Goal: Task Accomplishment & Management: Manage account settings

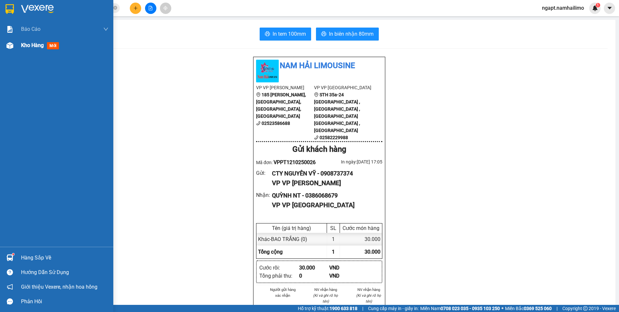
click at [34, 46] on span "Kho hàng" at bounding box center [32, 45] width 23 height 6
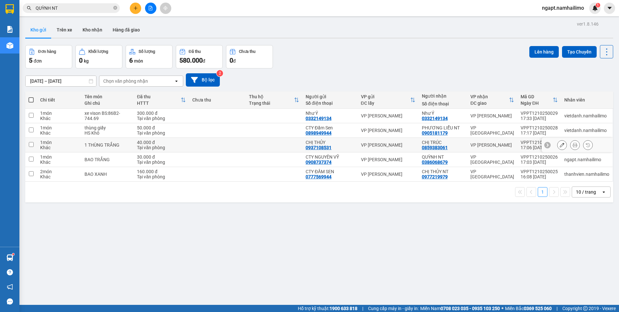
click at [258, 148] on td at bounding box center [274, 145] width 57 height 15
checkbox input "true"
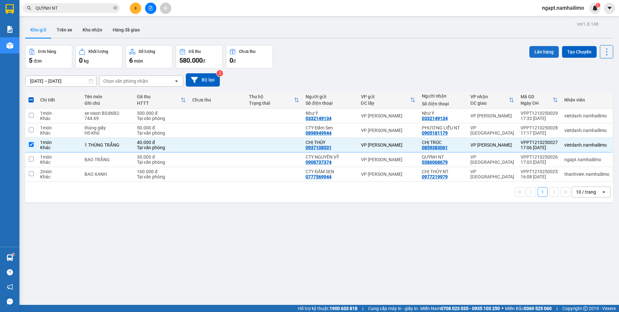
click at [533, 52] on button "Lên hàng" at bounding box center [544, 52] width 29 height 12
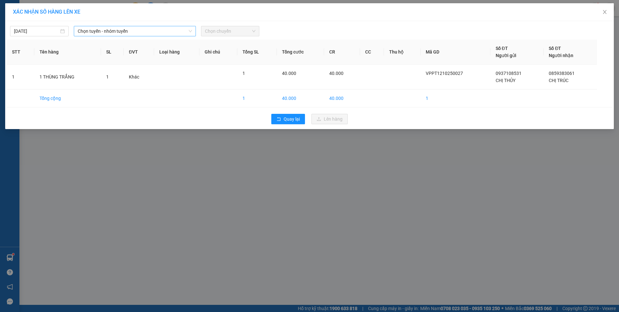
drag, startPoint x: 140, startPoint y: 30, endPoint x: 129, endPoint y: 36, distance: 12.5
click at [140, 30] on span "Chọn tuyến - nhóm tuyến" at bounding box center [135, 31] width 114 height 10
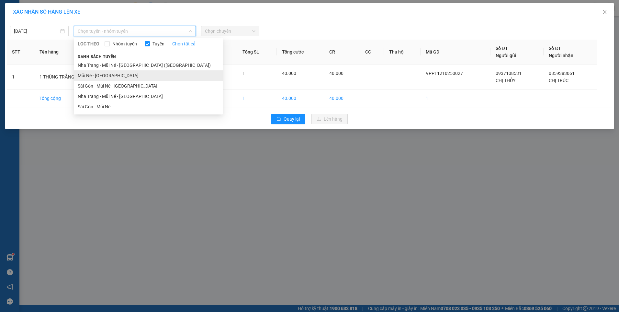
click at [92, 77] on li "Mũi Né - [GEOGRAPHIC_DATA]" at bounding box center [148, 75] width 149 height 10
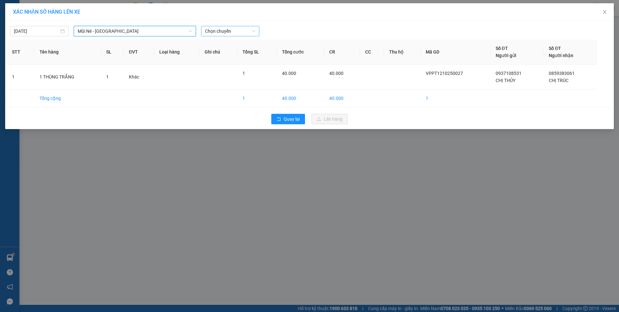
click at [245, 33] on span "Chọn chuyến" at bounding box center [230, 31] width 51 height 10
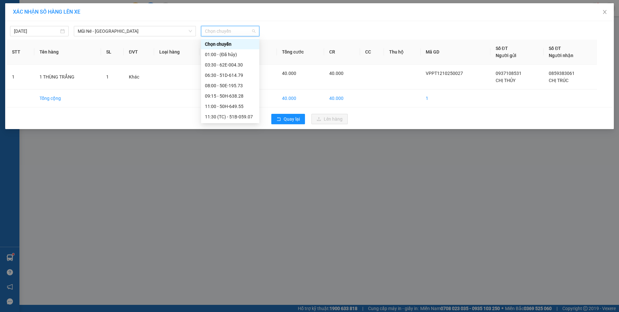
scroll to position [93, 0]
drag, startPoint x: 230, startPoint y: 86, endPoint x: 317, endPoint y: 166, distance: 118.0
click at [230, 85] on div "16:30 - 51D-614.79" at bounding box center [230, 85] width 51 height 7
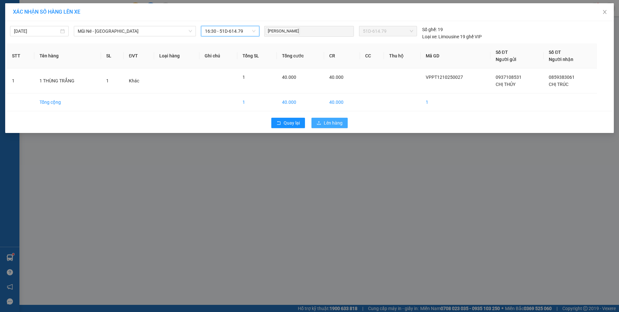
click at [338, 122] on span "Lên hàng" at bounding box center [333, 122] width 19 height 7
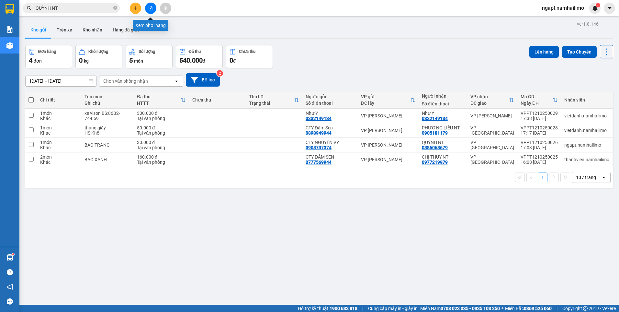
drag, startPoint x: 149, startPoint y: 8, endPoint x: 153, endPoint y: 14, distance: 7.5
click at [149, 8] on icon "file-add" at bounding box center [150, 8] width 5 height 5
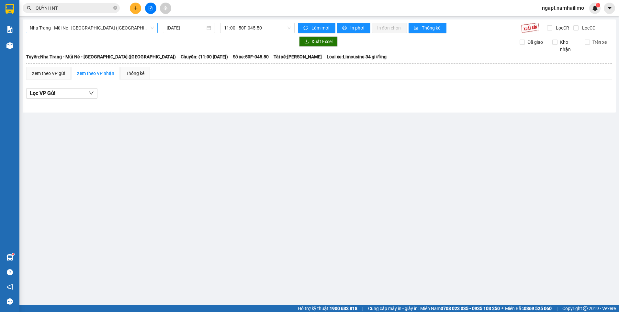
click at [127, 29] on span "Nha Trang - Mũi Né - Sài Gòn (Sáng)" at bounding box center [92, 28] width 124 height 10
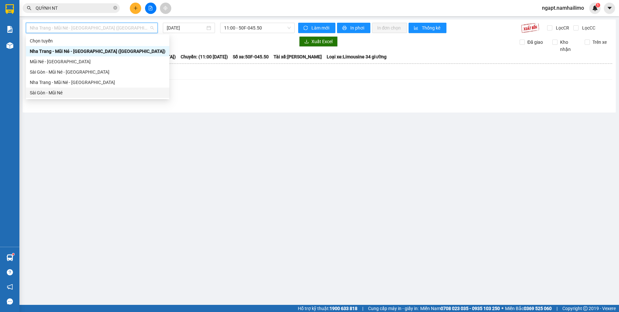
click at [86, 90] on div "Sài Gòn - Mũi Né" at bounding box center [98, 92] width 136 height 7
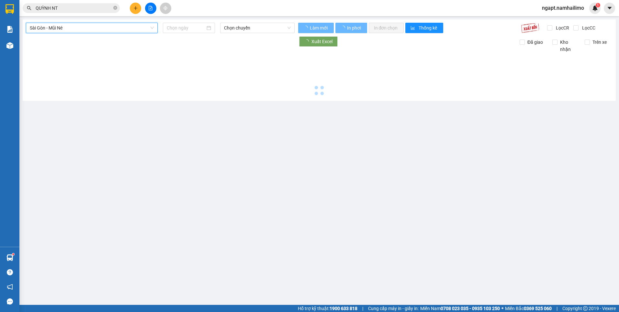
type input "12/10/2025"
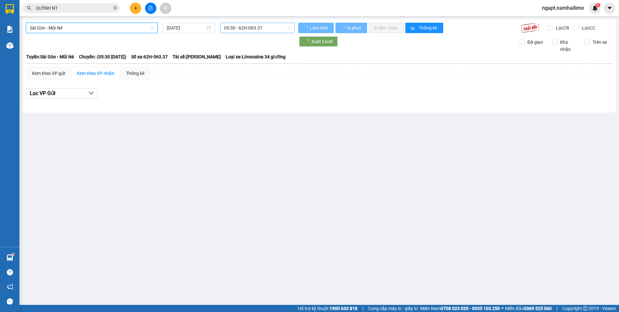
click at [260, 26] on span "05:30 - 62H-063.37" at bounding box center [257, 28] width 67 height 10
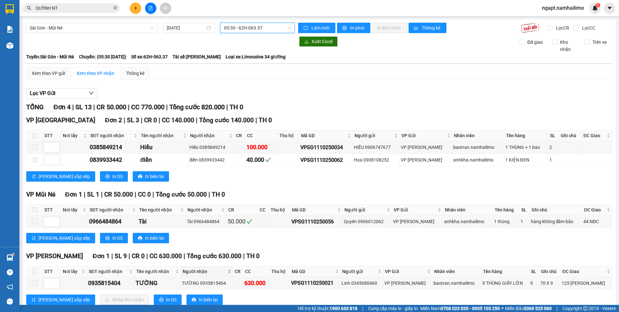
scroll to position [18, 0]
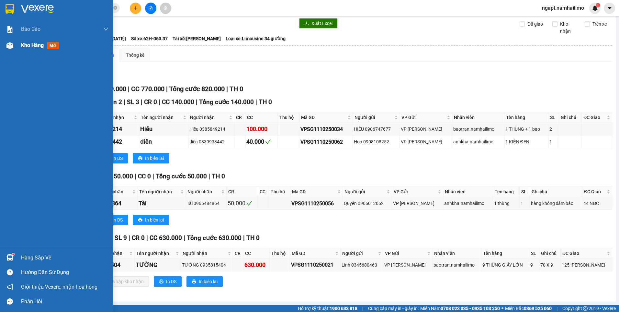
click at [29, 45] on span "Kho hàng" at bounding box center [32, 45] width 23 height 6
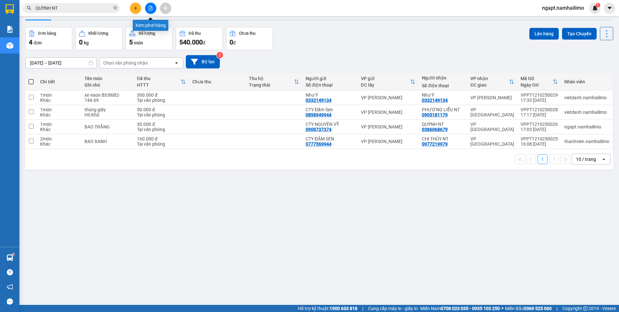
click at [149, 6] on button at bounding box center [150, 8] width 11 height 11
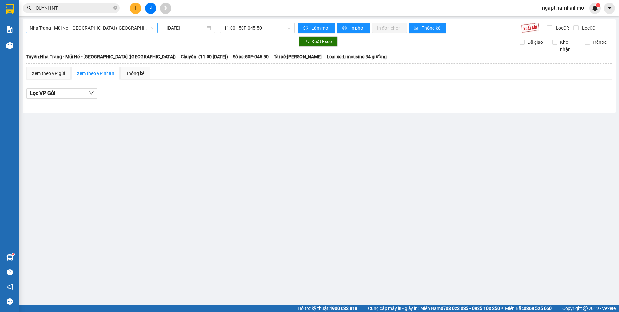
drag, startPoint x: 138, startPoint y: 23, endPoint x: 130, endPoint y: 28, distance: 9.7
click at [138, 23] on span "Nha Trang - Mũi Né - Sài Gòn (Sáng)" at bounding box center [92, 28] width 124 height 10
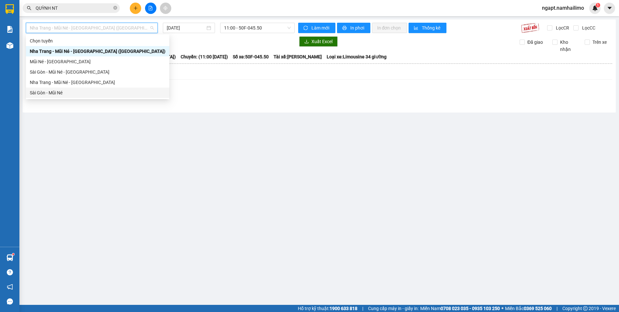
click at [97, 92] on div "Sài Gòn - Mũi Né" at bounding box center [98, 92] width 136 height 7
type input "12/10/2025"
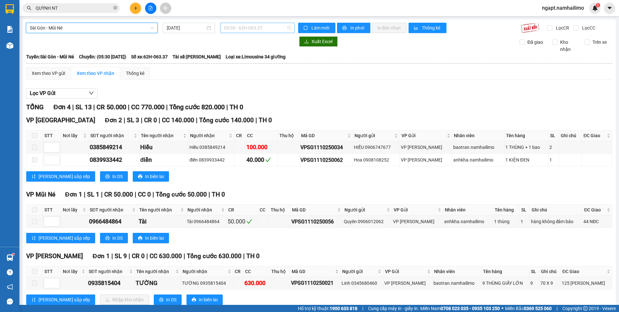
click at [269, 29] on span "05:30 - 62H-063.37" at bounding box center [257, 28] width 67 height 10
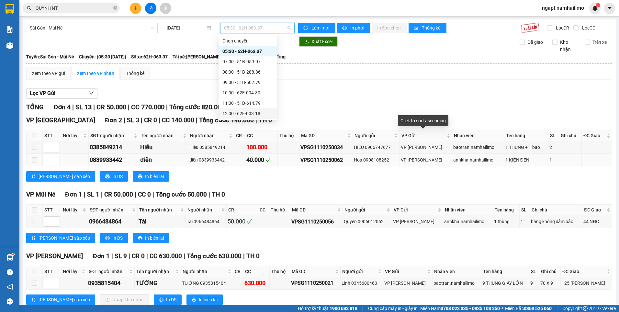
scroll to position [18, 0]
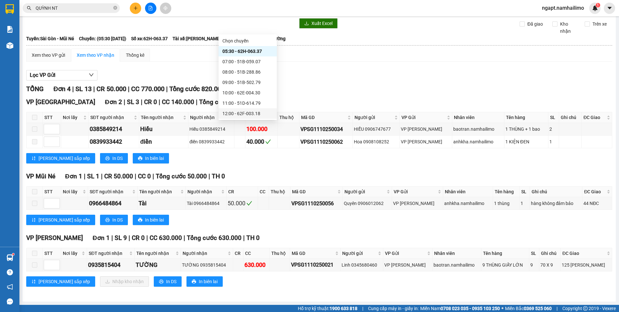
click at [373, 82] on div "Lọc VP Gửi TỔNG Đơn 4 | SL 13 | CR 50.000 | CC 770.000 | Tổng cước 820.000 | T…" at bounding box center [319, 181] width 586 height 228
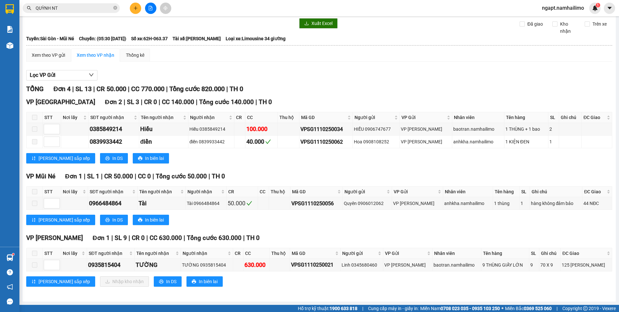
scroll to position [0, 0]
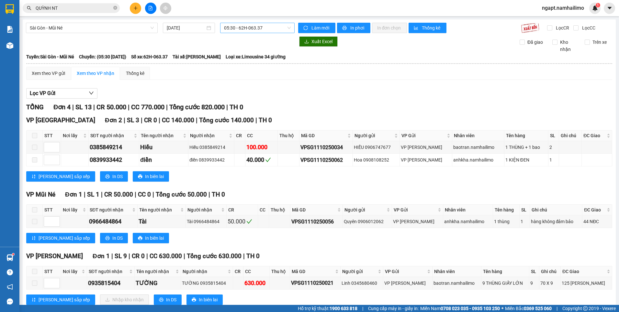
click at [272, 25] on span "05:30 - 62H-063.37" at bounding box center [257, 28] width 67 height 10
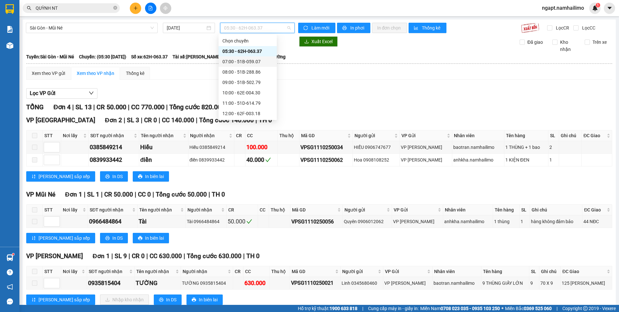
click at [250, 63] on div "07:00 - 51B-059.07" at bounding box center [248, 61] width 51 height 7
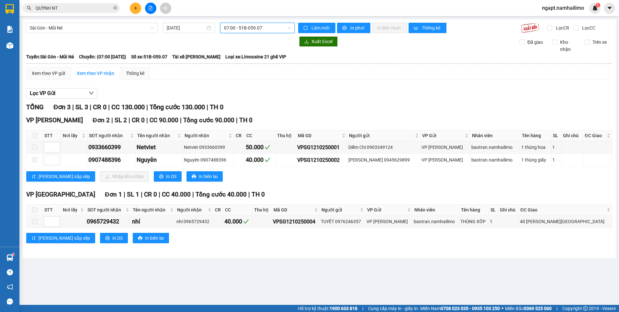
click at [278, 29] on span "07:00 - 51B-059.07" at bounding box center [257, 28] width 67 height 10
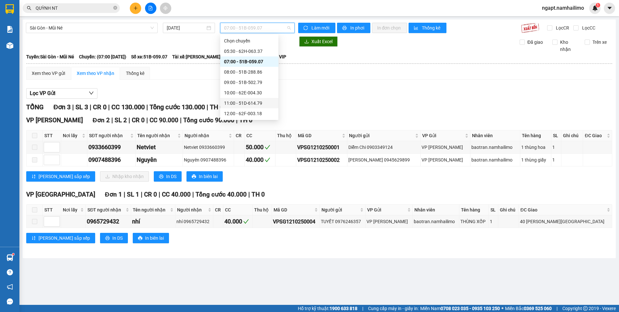
click at [252, 105] on div "11:00 - 51D-614.79" at bounding box center [249, 102] width 51 height 7
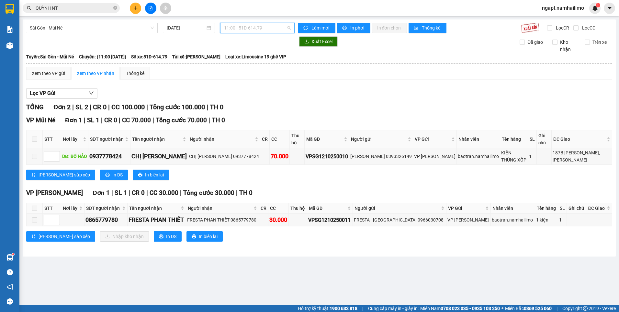
click at [272, 29] on span "11:00 - 51D-614.79" at bounding box center [257, 28] width 67 height 10
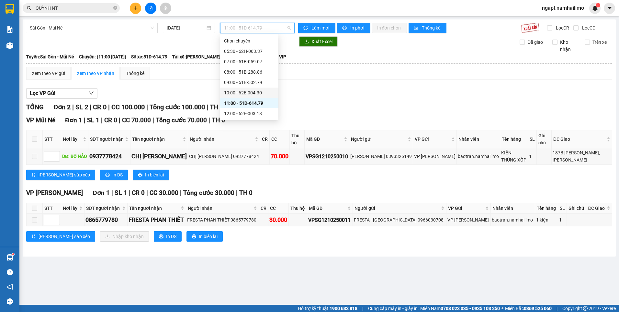
click at [247, 93] on div "10:00 - 62E-004.30" at bounding box center [249, 92] width 51 height 7
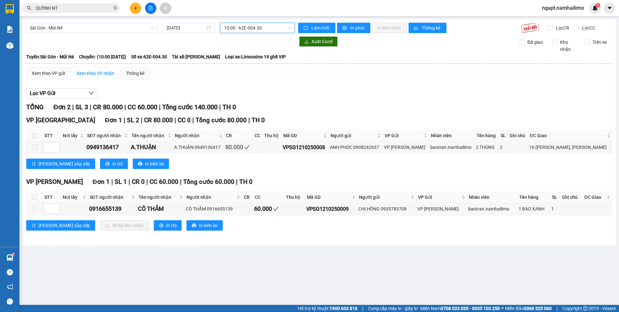
click at [278, 29] on span "10:00 - 62E-004.30" at bounding box center [257, 28] width 67 height 10
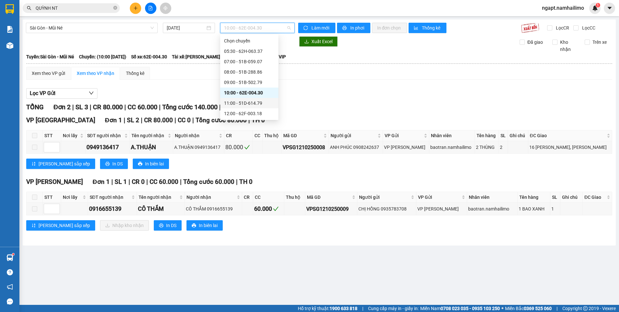
click at [247, 98] on div "11:00 - 51D-614.79" at bounding box center [249, 103] width 58 height 10
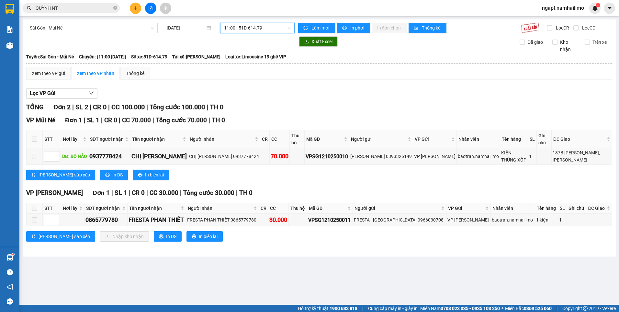
click at [273, 29] on span "11:00 - 51D-614.79" at bounding box center [257, 28] width 67 height 10
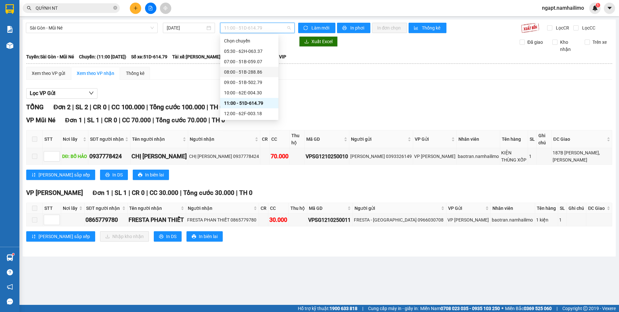
click at [258, 73] on div "08:00 - 51B-288.86" at bounding box center [249, 71] width 51 height 7
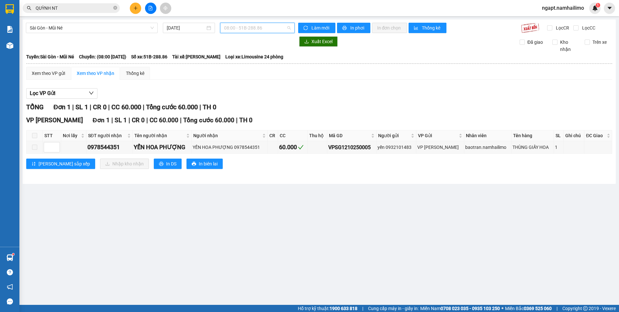
click at [276, 31] on span "08:00 - 51B-288.86" at bounding box center [257, 28] width 67 height 10
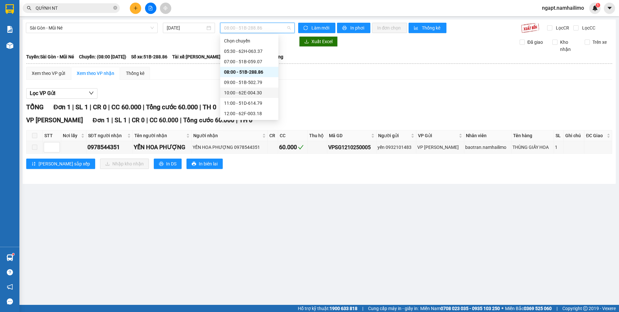
click at [255, 92] on div "10:00 - 62E-004.30" at bounding box center [249, 92] width 51 height 7
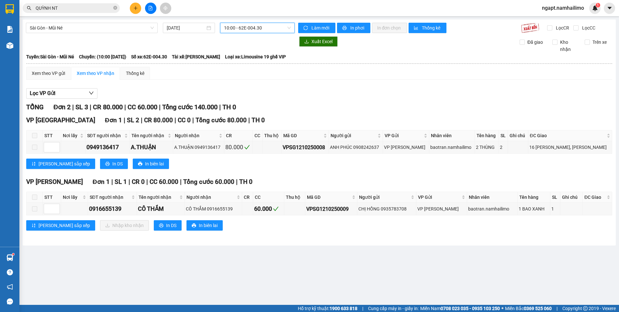
click at [276, 31] on span "10:00 - 62E-004.30" at bounding box center [257, 28] width 67 height 10
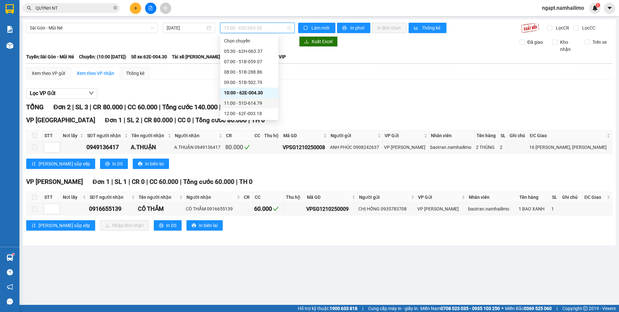
drag, startPoint x: 260, startPoint y: 104, endPoint x: 260, endPoint y: 114, distance: 10.1
click at [259, 104] on div "11:00 - 51D-614.79" at bounding box center [249, 102] width 51 height 7
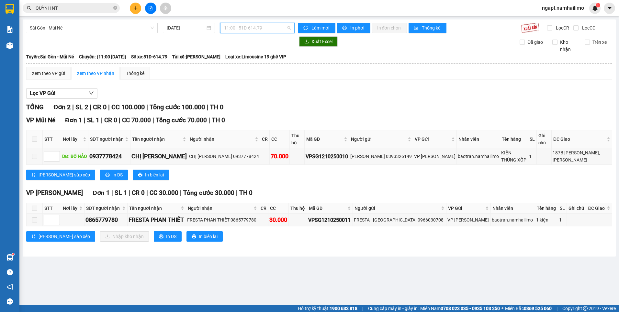
click at [276, 30] on span "11:00 - 51D-614.79" at bounding box center [257, 28] width 67 height 10
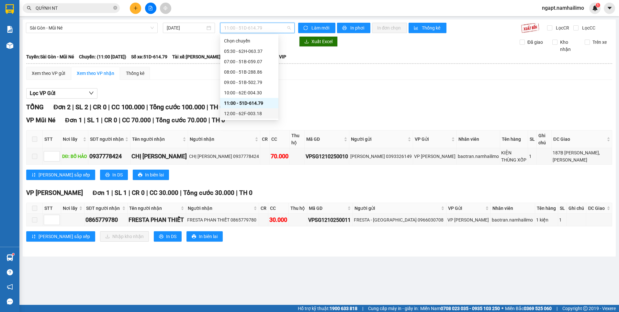
click at [265, 116] on div "12:00 - 62F-003.18" at bounding box center [249, 113] width 51 height 7
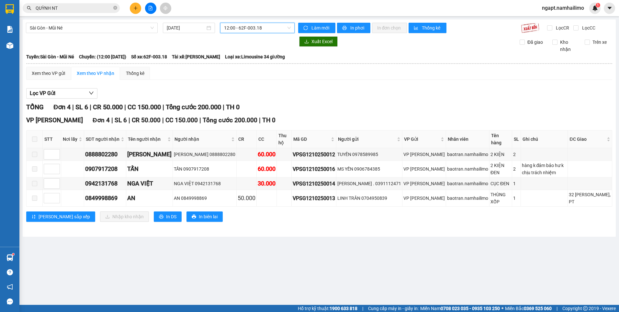
click at [263, 30] on span "12:00 - 62F-003.18" at bounding box center [257, 28] width 67 height 10
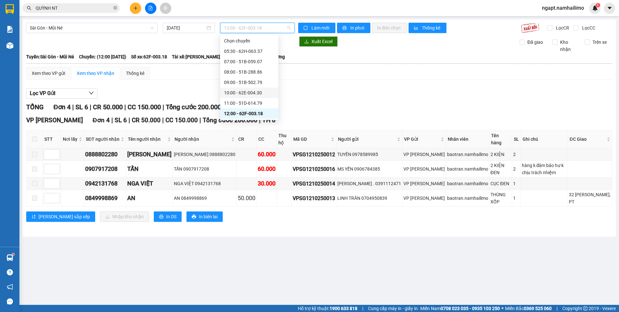
scroll to position [13, 0]
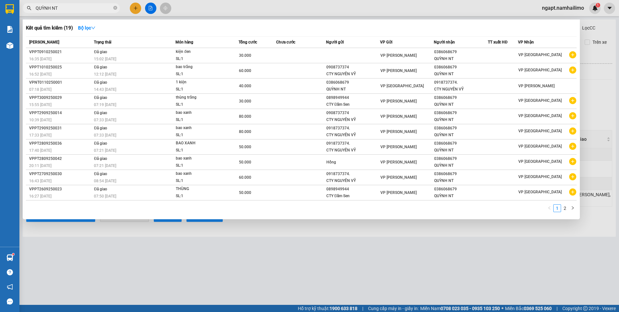
click at [88, 9] on input "QUỲNH NT" at bounding box center [74, 8] width 76 height 7
drag, startPoint x: 88, startPoint y: 9, endPoint x: 8, endPoint y: 4, distance: 80.2
click at [0, 9] on html "Kết quả tìm kiếm ( 19 ) Bộ lọc Mã ĐH Trạng thái Món hàng Tổng cước Chưa cước Ng…" at bounding box center [309, 156] width 619 height 312
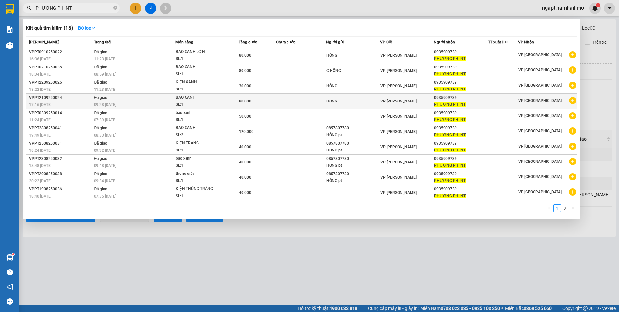
type input "PHƯƠNG PHI NT"
click at [572, 100] on icon "plus-circle" at bounding box center [572, 100] width 7 height 7
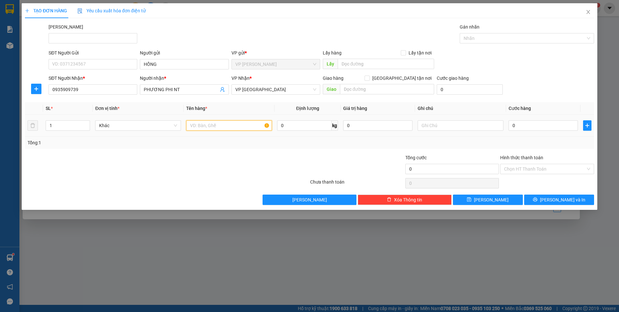
click at [212, 126] on input "text" at bounding box center [229, 125] width 86 height 10
type input "KIỆN TRẮNG"
click at [510, 128] on input "0" at bounding box center [543, 125] width 69 height 10
type input "3"
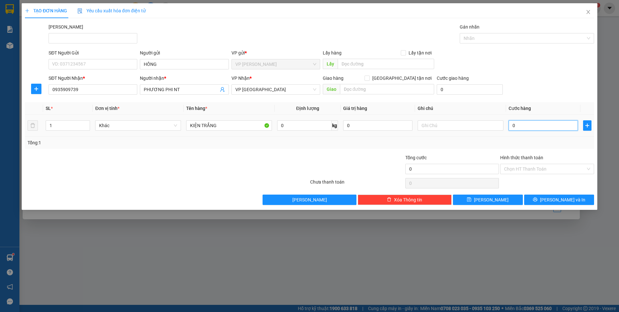
type input "3"
type input "30"
type input "30.000"
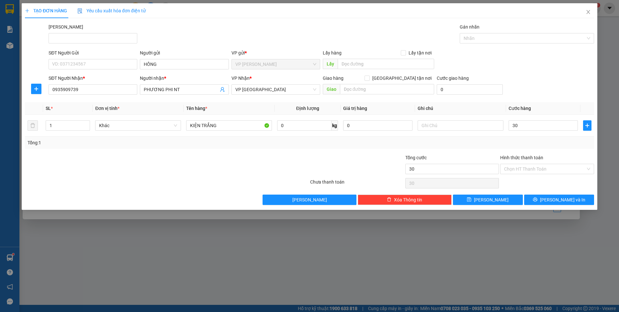
type input "30.000"
click at [528, 143] on div "Tổng: 1" at bounding box center [310, 142] width 564 height 7
click at [536, 197] on button "Lưu và In" at bounding box center [559, 199] width 70 height 10
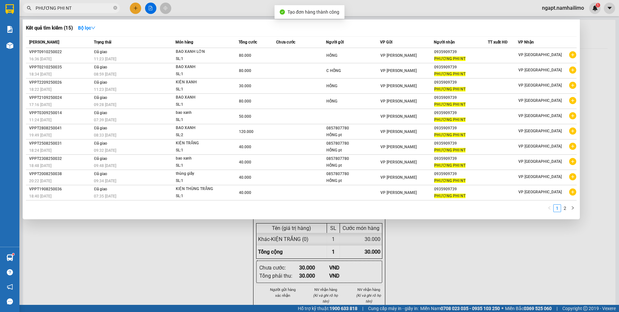
click at [460, 225] on div at bounding box center [309, 156] width 619 height 312
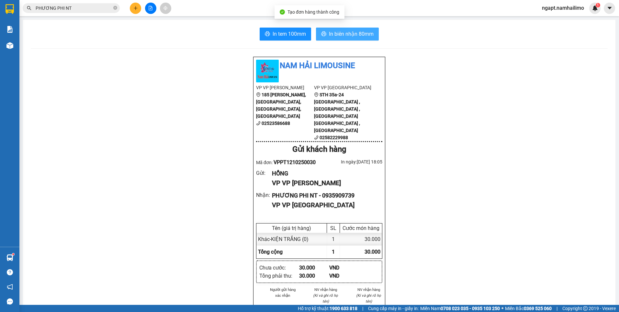
click at [349, 32] on span "In biên nhận 80mm" at bounding box center [351, 34] width 45 height 8
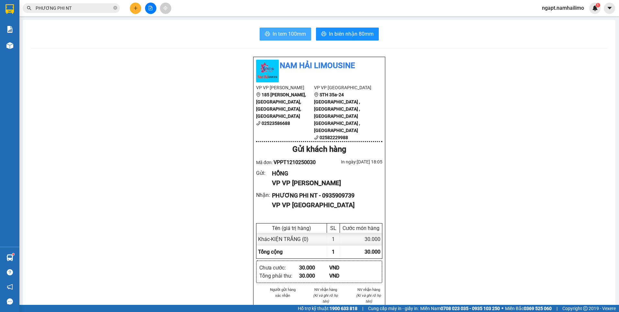
click at [277, 33] on span "In tem 100mm" at bounding box center [289, 34] width 33 height 8
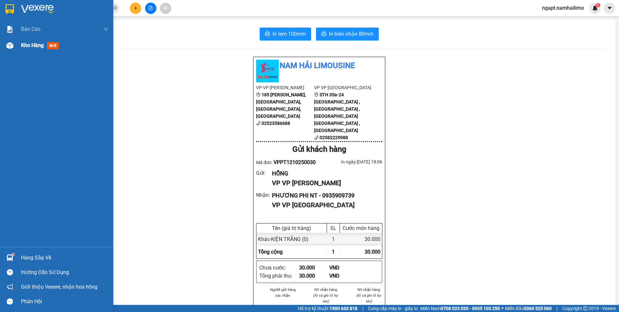
click at [26, 47] on span "Kho hàng" at bounding box center [32, 45] width 23 height 6
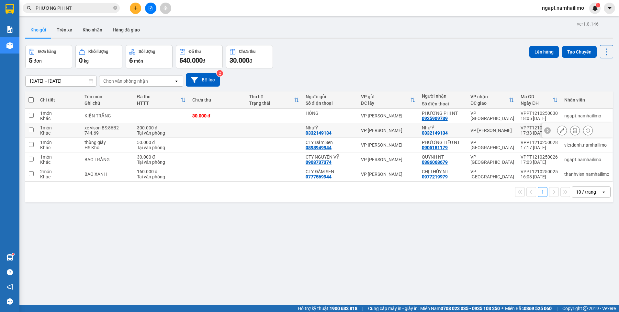
click at [558, 126] on button at bounding box center [562, 130] width 9 height 11
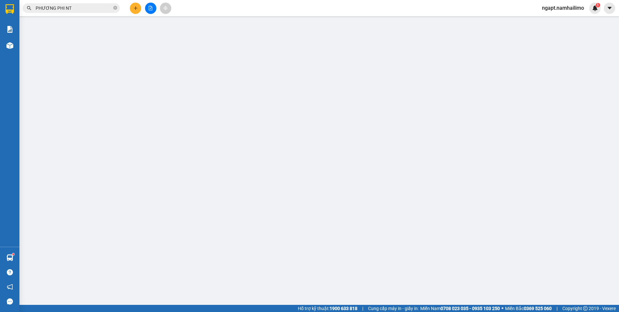
type input "0332149134"
type input "300.000"
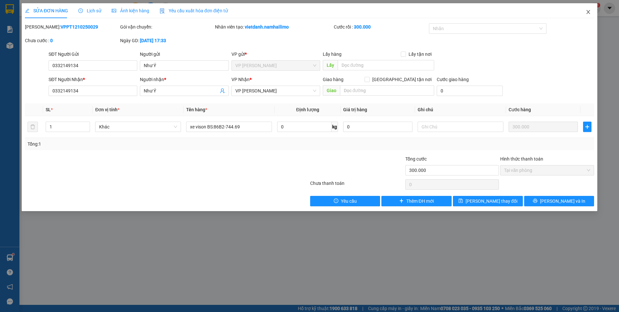
click at [591, 13] on icon "close" at bounding box center [588, 11] width 5 height 5
click at [591, 13] on div "ngapt.namhailimo 1" at bounding box center [569, 8] width 64 height 11
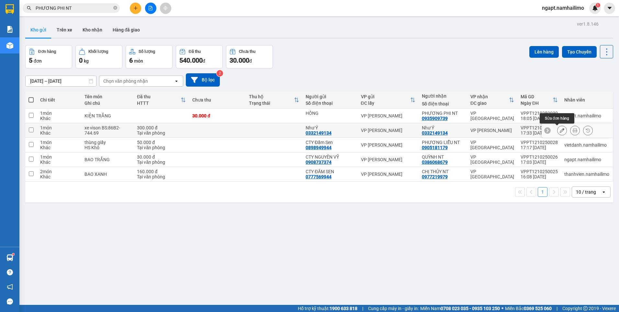
click at [560, 131] on icon at bounding box center [562, 130] width 5 height 5
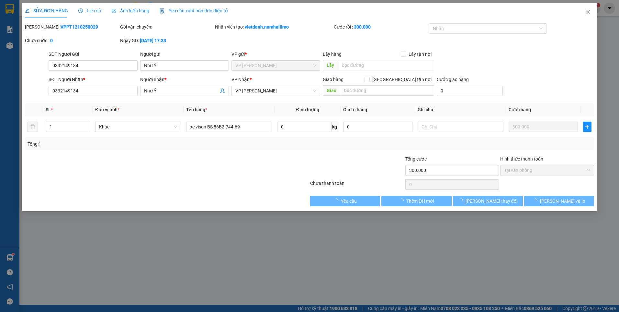
type input "0332149134"
type input "300.000"
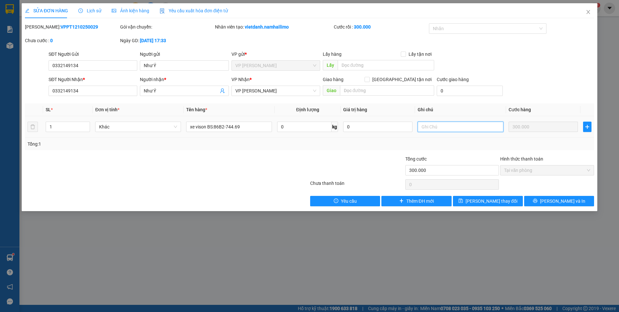
click at [445, 126] on input "text" at bounding box center [461, 126] width 86 height 10
type input "E"
type input "XE THEO KHÁCH"
click at [542, 199] on button "Lưu và In" at bounding box center [559, 201] width 70 height 10
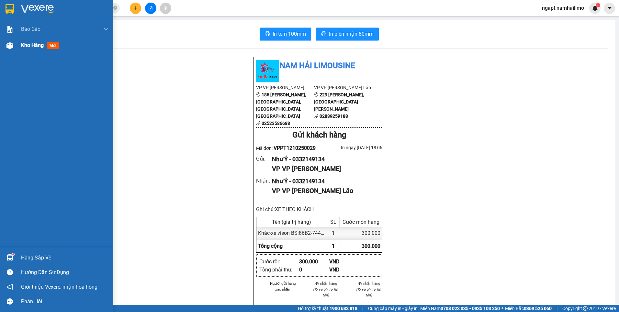
click at [13, 44] on img at bounding box center [9, 45] width 7 height 7
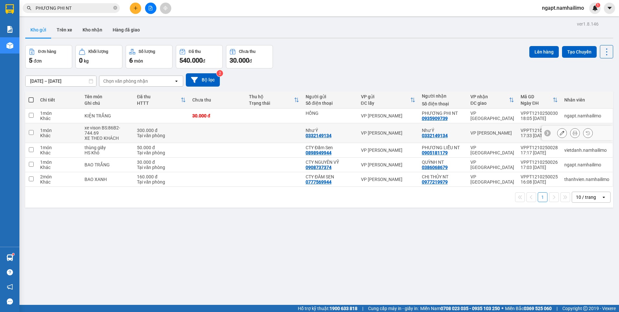
click at [560, 133] on icon at bounding box center [562, 133] width 5 height 5
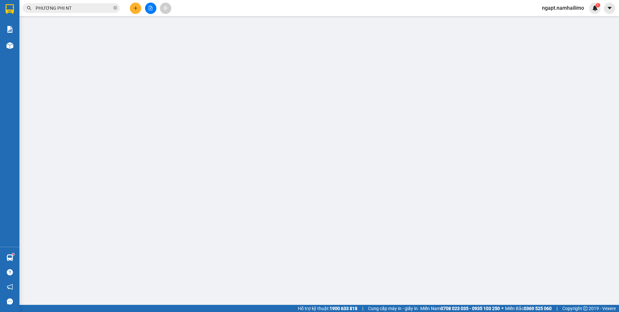
type input "0332149134"
type input "300.000"
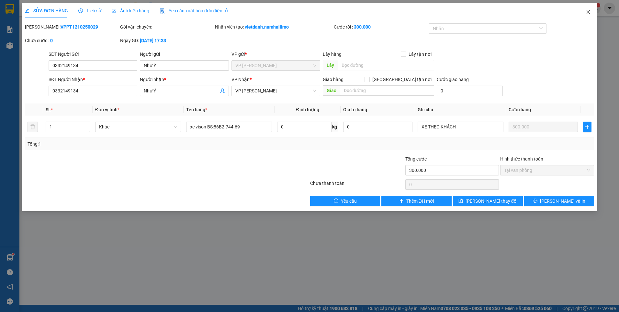
click at [587, 13] on icon "close" at bounding box center [588, 11] width 5 height 5
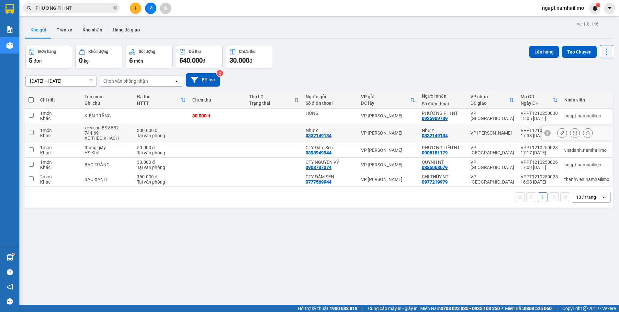
click at [560, 133] on icon at bounding box center [562, 133] width 5 height 5
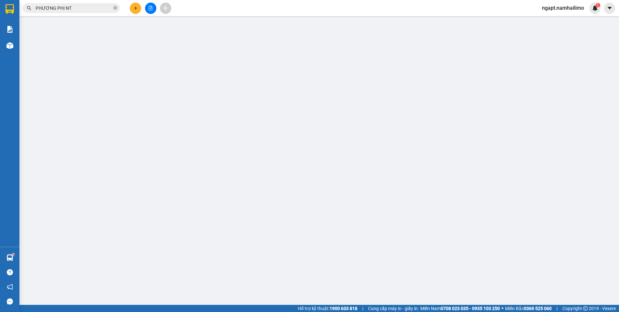
type input "0332149134"
type input "300.000"
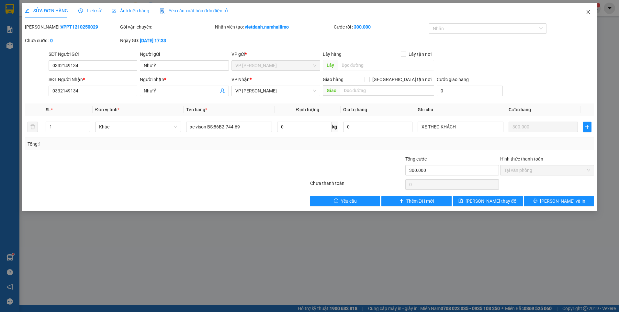
click at [590, 12] on icon "close" at bounding box center [588, 11] width 5 height 5
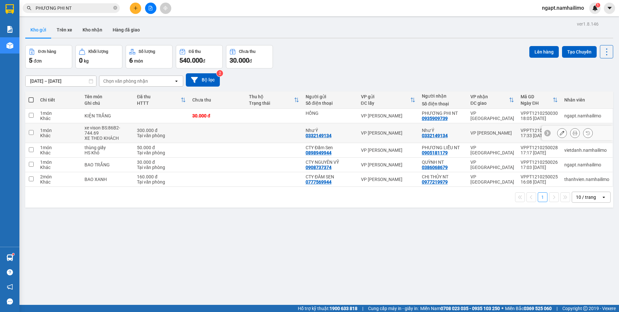
click at [30, 131] on input "checkbox" at bounding box center [31, 132] width 5 height 5
checkbox input "true"
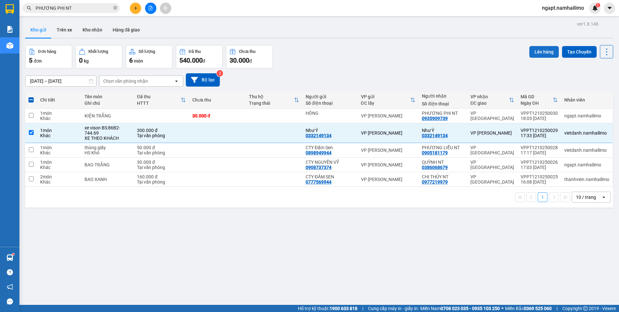
click at [535, 55] on button "Lên hàng" at bounding box center [544, 52] width 29 height 12
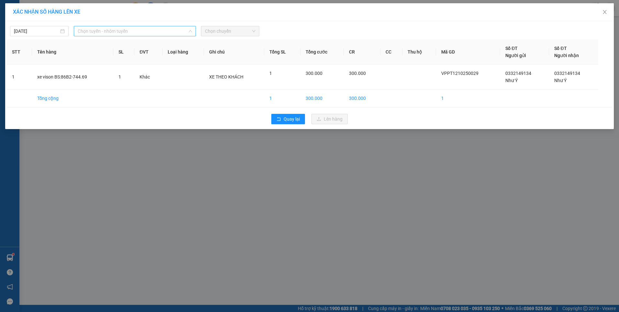
click at [165, 30] on span "Chọn tuyến - nhóm tuyến" at bounding box center [135, 31] width 114 height 10
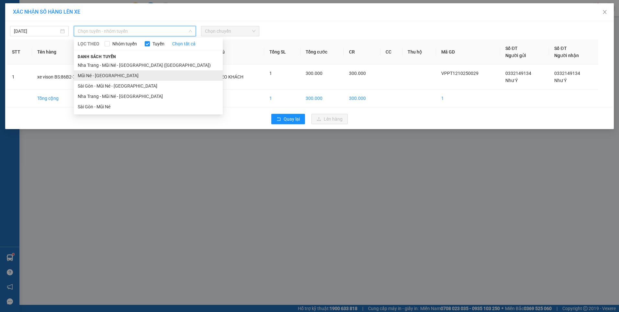
click at [116, 77] on li "Mũi Né - Sài Gòn" at bounding box center [148, 75] width 149 height 10
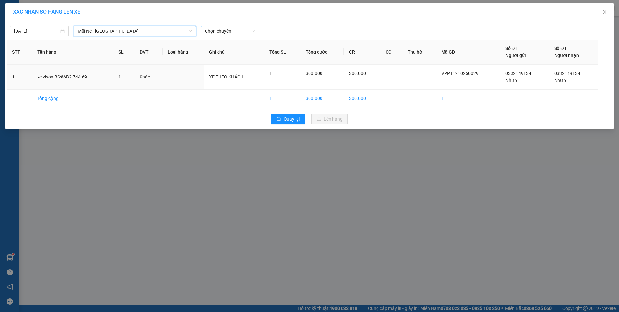
click at [244, 30] on span "Chọn chuyến" at bounding box center [230, 31] width 51 height 10
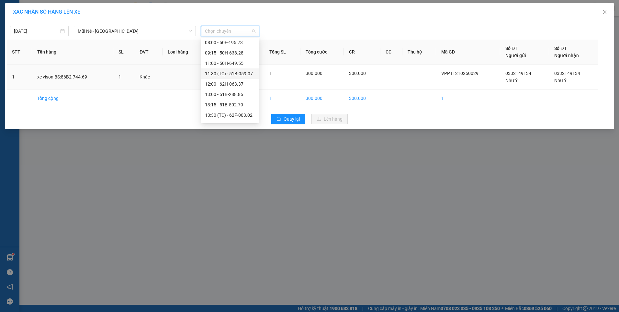
scroll to position [86, 0]
click at [228, 99] on div "17:00 (TC) - 50E-195.73" at bounding box center [230, 102] width 51 height 7
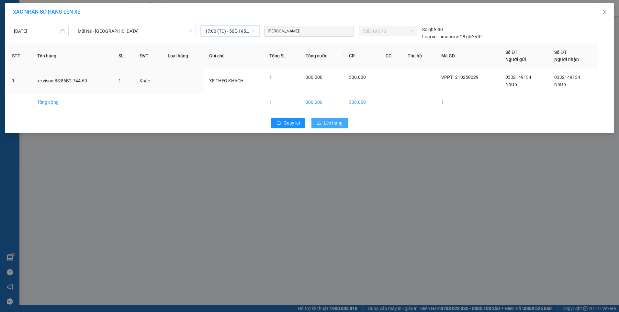
click at [337, 123] on span "Lên hàng" at bounding box center [333, 122] width 19 height 7
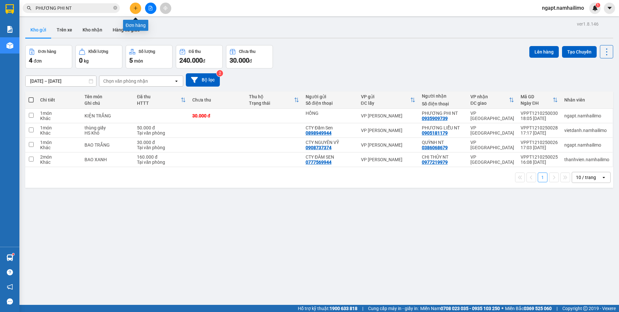
click at [135, 13] on button at bounding box center [135, 8] width 11 height 11
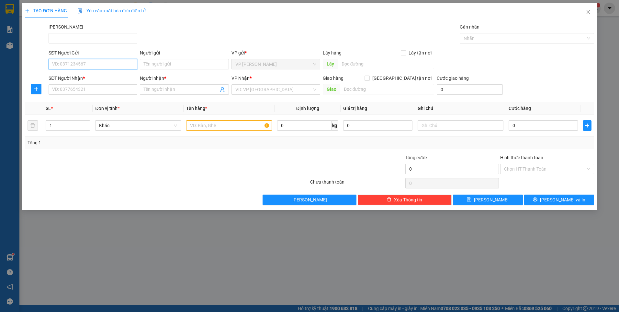
click at [110, 65] on input "SĐT Người Gửi" at bounding box center [93, 64] width 89 height 10
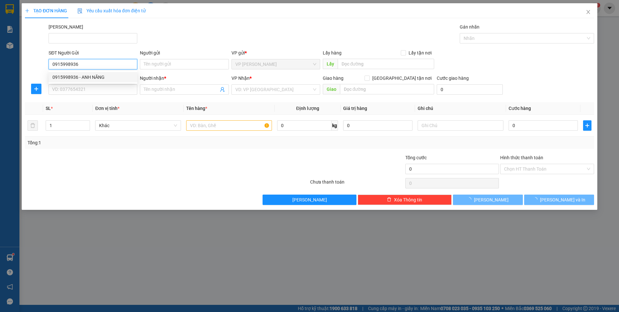
type input "0915998936"
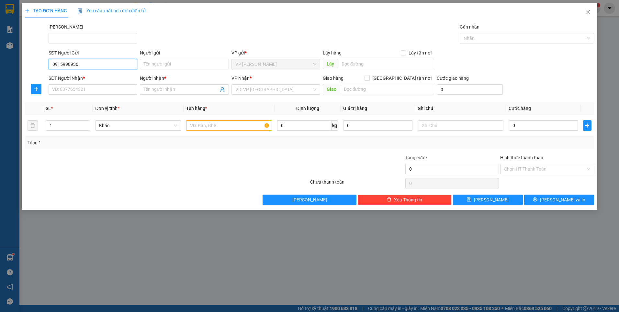
click at [100, 64] on input "0915998936" at bounding box center [93, 64] width 89 height 10
click at [97, 74] on div "0915998936 - ANH NĂNG" at bounding box center [92, 77] width 81 height 7
type input "ANH NĂNG"
type input "0772707694"
type input "CHỊ VY"
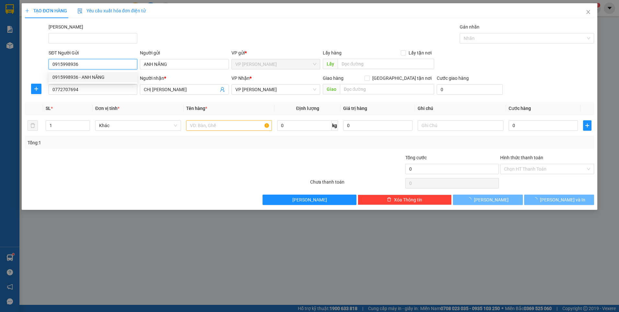
type input "20.000"
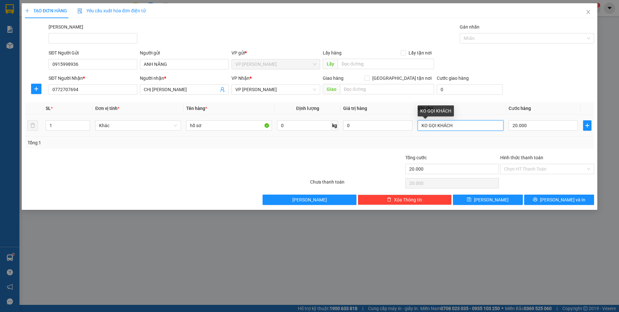
click at [477, 126] on input "KO GỌI KHÁCH" at bounding box center [461, 125] width 86 height 10
type input "K"
type input "KO GỌI KHÁCH"
click at [535, 143] on div "Tổng: 1" at bounding box center [310, 142] width 564 height 7
click at [562, 168] on input "Hình thức thanh toán" at bounding box center [545, 169] width 82 height 10
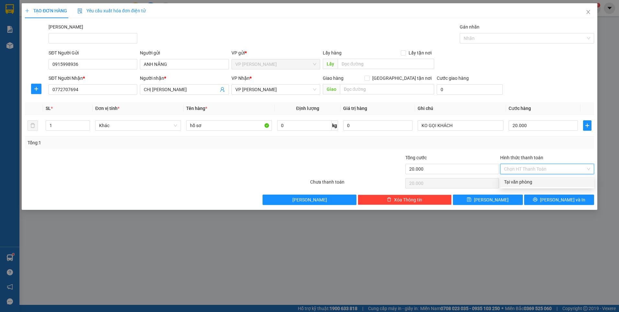
drag, startPoint x: 560, startPoint y: 181, endPoint x: 566, endPoint y: 146, distance: 35.9
click at [566, 146] on div "Transit Pickup Surcharge Ids Transit Deliver Surcharge Ids Transit Deliver Surc…" at bounding box center [309, 113] width 569 height 181
click at [566, 146] on div "Tổng: 1" at bounding box center [310, 142] width 564 height 7
click at [549, 168] on input "Hình thức thanh toán" at bounding box center [545, 169] width 82 height 10
click at [543, 179] on div "Tại văn phòng" at bounding box center [547, 181] width 86 height 7
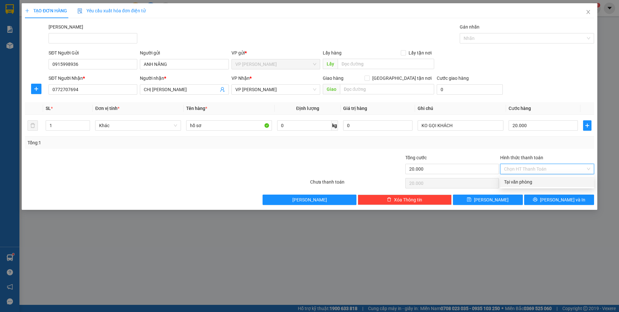
type input "0"
click at [537, 198] on icon "printer" at bounding box center [535, 199] width 4 height 4
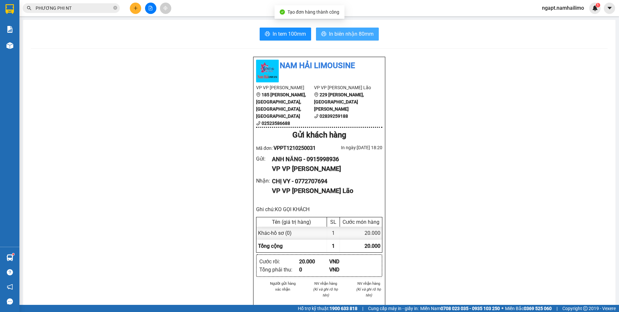
click at [344, 31] on span "In biên nhận 80mm" at bounding box center [351, 34] width 45 height 8
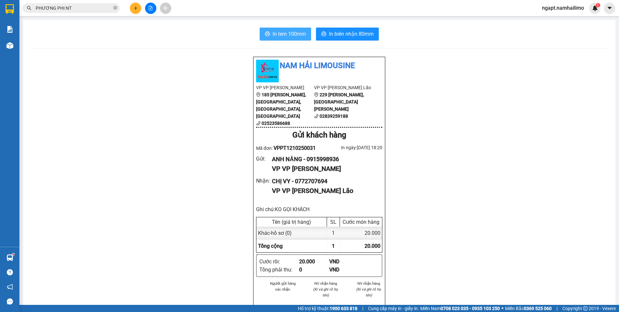
click at [279, 38] on button "In tem 100mm" at bounding box center [285, 34] width 51 height 13
click at [282, 37] on span "In tem 100mm" at bounding box center [289, 34] width 33 height 8
click at [133, 8] on icon "plus" at bounding box center [135, 8] width 5 height 5
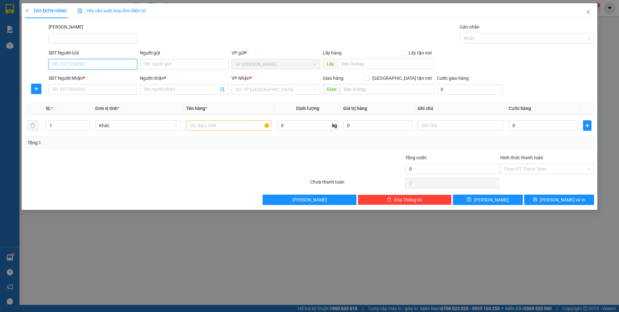
click at [77, 65] on input "SĐT Người Gửi" at bounding box center [93, 64] width 89 height 10
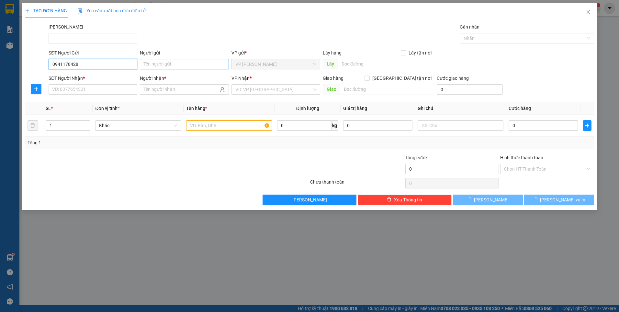
type input "0941178428"
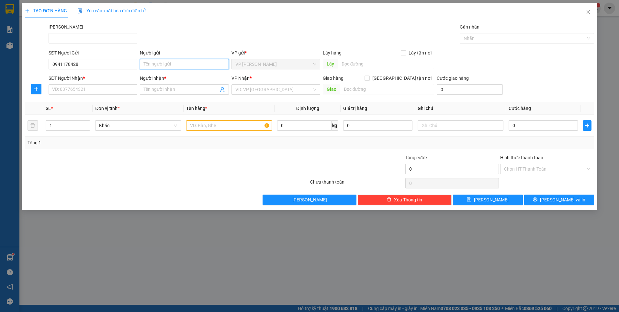
click at [169, 67] on input "Người gửi" at bounding box center [184, 64] width 89 height 10
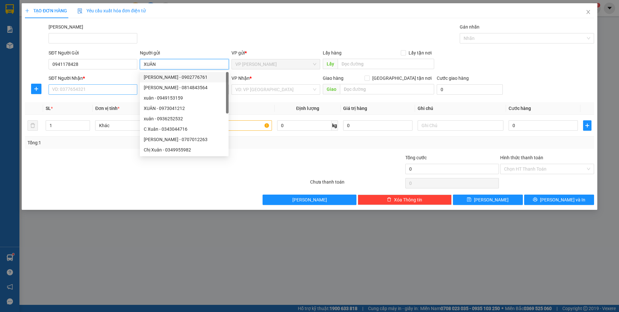
type input "XUÂN"
click at [85, 90] on input "SĐT Người Nhận *" at bounding box center [93, 89] width 89 height 10
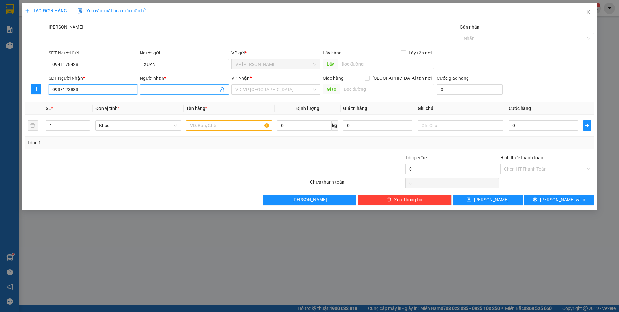
type input "0938123883"
click at [173, 88] on input "Người nhận *" at bounding box center [181, 89] width 74 height 7
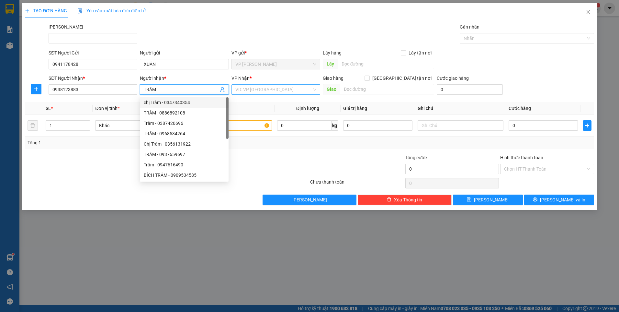
type input "TRÂM"
click at [258, 91] on input "search" at bounding box center [273, 90] width 76 height 10
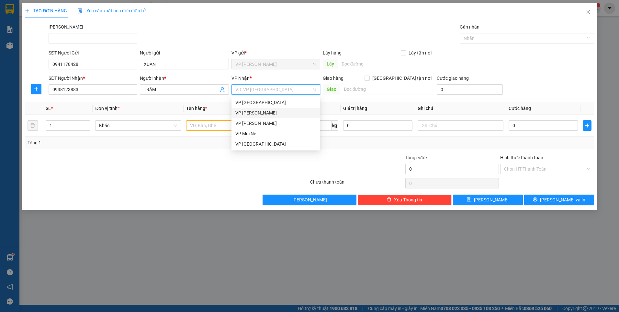
click at [266, 113] on div "VP Phạm Ngũ Lão" at bounding box center [275, 112] width 81 height 7
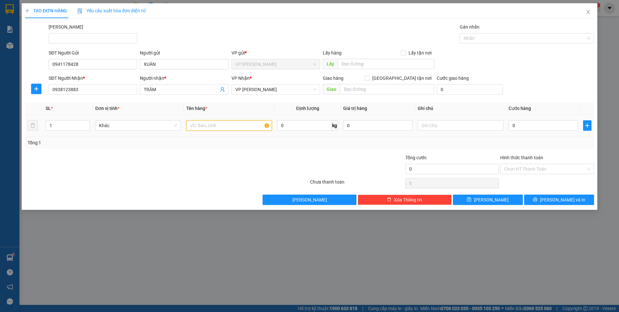
click at [231, 128] on input "text" at bounding box center [229, 125] width 86 height 10
type input "KIỆN XANH LÁ CÂY"
click at [540, 125] on input "0" at bounding box center [543, 125] width 69 height 10
type input "3"
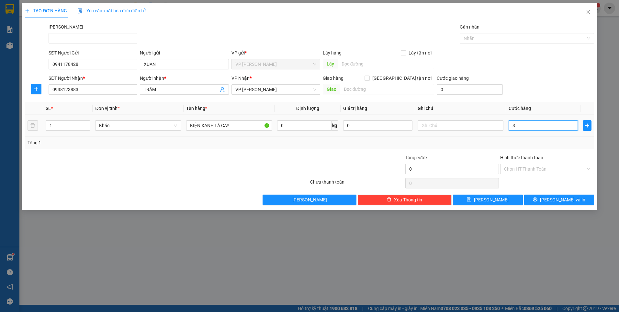
type input "3"
type input "30"
type input "30.000"
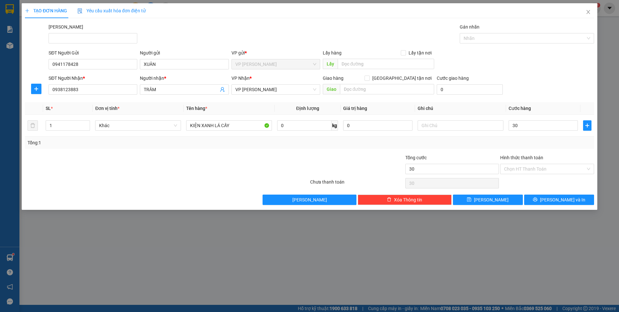
type input "30.000"
click at [473, 138] on div "Tổng: 1" at bounding box center [309, 142] width 569 height 12
click at [550, 166] on input "Hình thức thanh toán" at bounding box center [545, 169] width 82 height 10
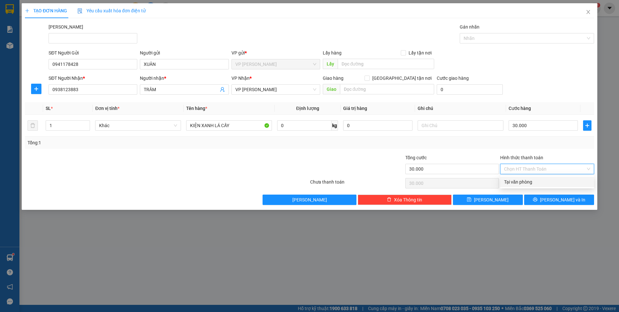
click at [547, 182] on div "Tại văn phòng" at bounding box center [547, 181] width 86 height 7
type input "0"
click at [561, 200] on span "Lưu và In" at bounding box center [562, 199] width 45 height 7
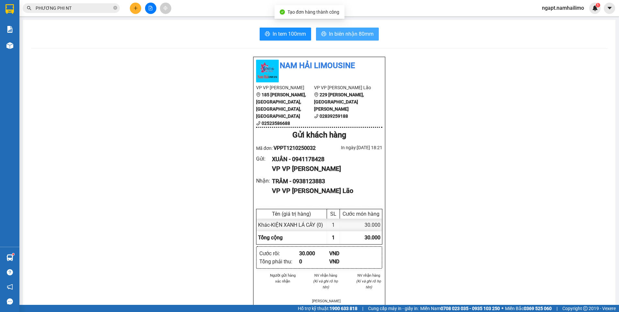
click at [362, 30] on span "In biên nhận 80mm" at bounding box center [351, 34] width 45 height 8
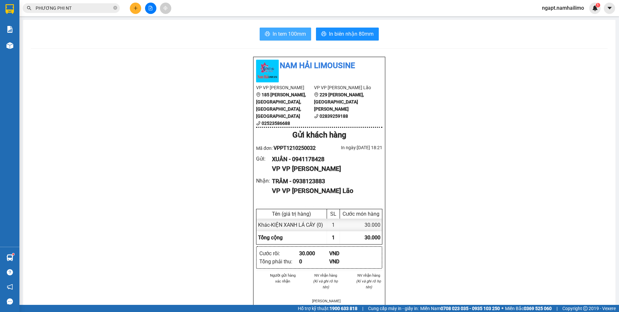
click at [280, 38] on span "In tem 100mm" at bounding box center [289, 34] width 33 height 8
click at [275, 38] on button "In tem 100mm" at bounding box center [285, 34] width 51 height 13
click at [269, 32] on button "In tem 100mm" at bounding box center [285, 34] width 51 height 13
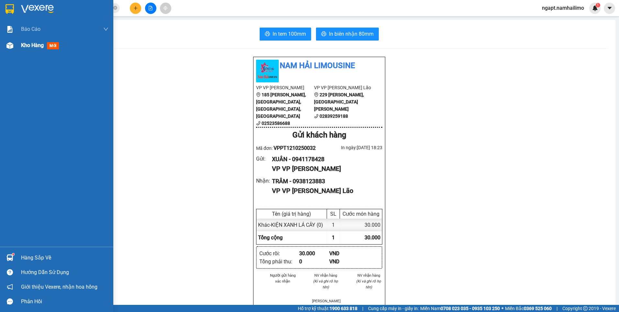
click at [37, 46] on span "Kho hàng" at bounding box center [32, 45] width 23 height 6
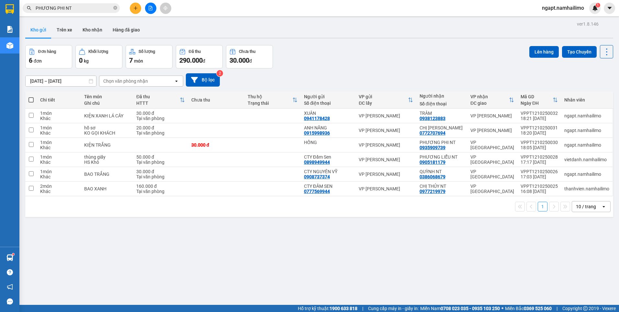
click at [152, 9] on icon "file-add" at bounding box center [150, 8] width 5 height 5
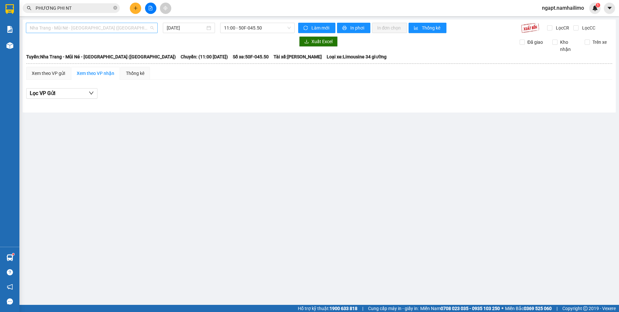
click at [114, 26] on span "Nha Trang - Mũi Né - Sài Gòn (Sáng)" at bounding box center [92, 28] width 124 height 10
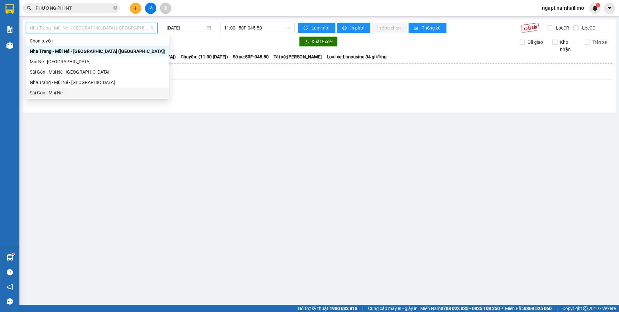
click at [71, 95] on div "Sài Gòn - Mũi Né" at bounding box center [98, 92] width 136 height 7
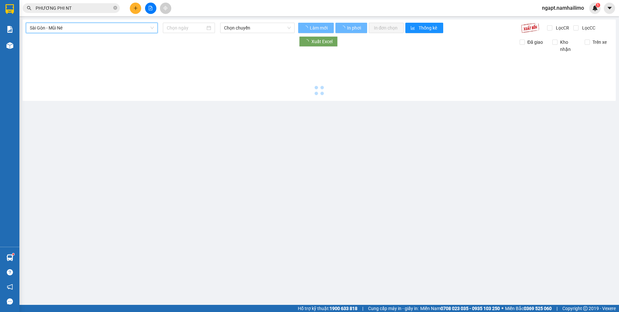
type input "12/10/2025"
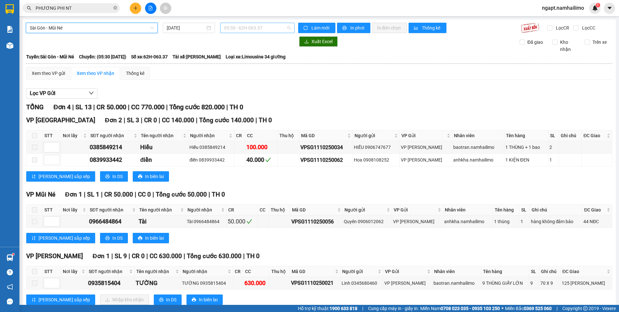
click at [274, 30] on span "05:30 - 62H-063.37" at bounding box center [257, 28] width 67 height 10
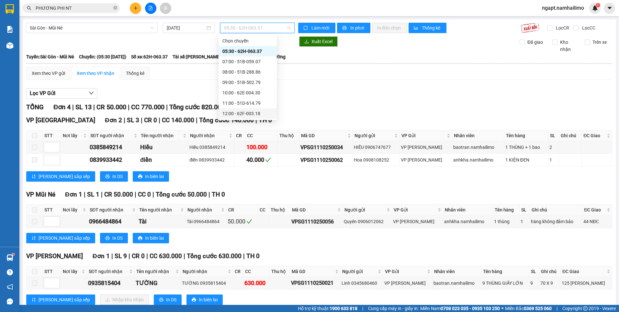
scroll to position [43, 0]
click at [259, 101] on div "15:30 - 50H-649.55" at bounding box center [248, 101] width 51 height 7
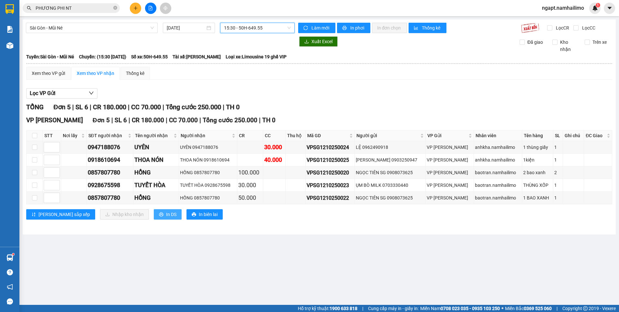
click at [166, 214] on span "In DS" at bounding box center [171, 214] width 10 height 7
click at [166, 212] on span "In DS" at bounding box center [171, 214] width 10 height 7
click at [34, 148] on input "checkbox" at bounding box center [34, 146] width 5 height 5
checkbox input "false"
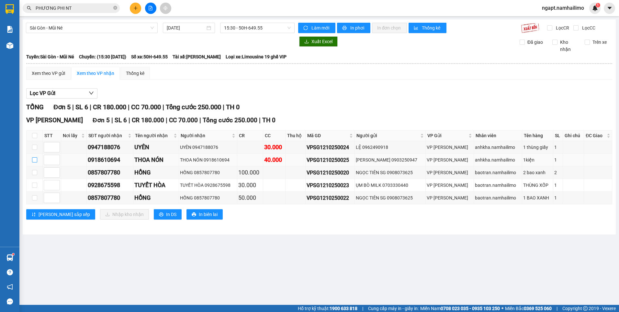
click at [37, 157] on input "checkbox" at bounding box center [34, 159] width 5 height 5
checkbox input "true"
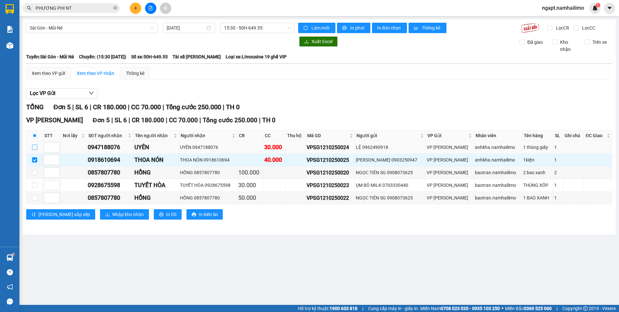
click at [33, 147] on input "checkbox" at bounding box center [34, 146] width 5 height 5
checkbox input "true"
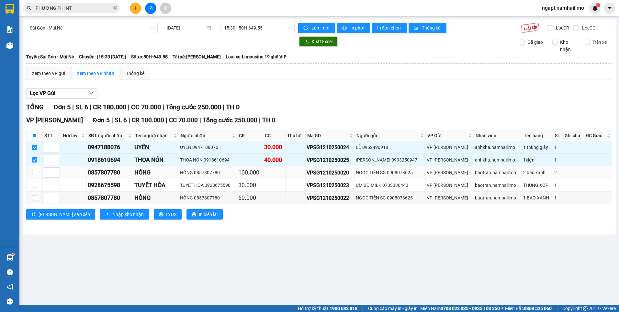
click at [34, 172] on input "checkbox" at bounding box center [34, 172] width 5 height 5
checkbox input "true"
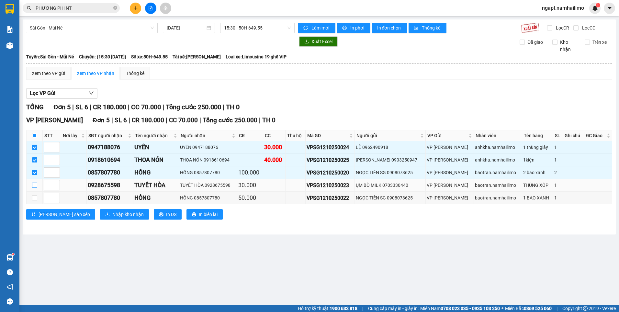
click at [36, 184] on input "checkbox" at bounding box center [34, 184] width 5 height 5
checkbox input "true"
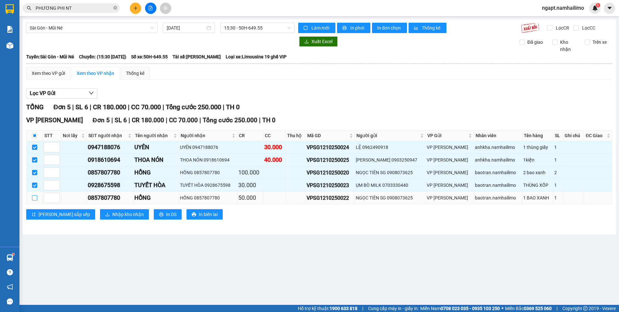
click at [35, 199] on input "checkbox" at bounding box center [34, 197] width 5 height 5
checkbox input "true"
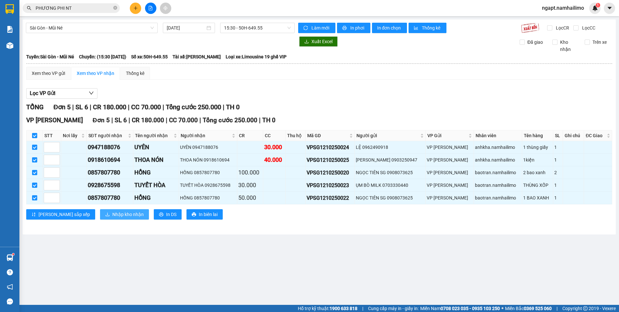
click at [112, 214] on span "Nhập kho nhận" at bounding box center [127, 214] width 31 height 7
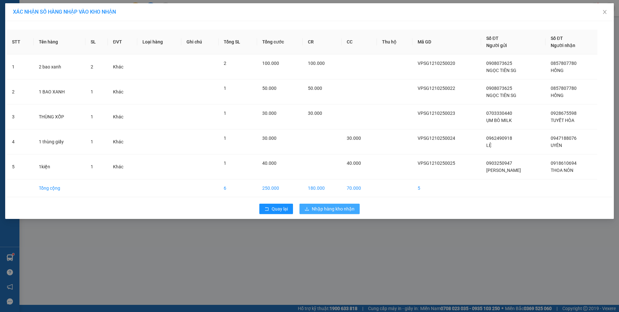
click at [337, 207] on span "Nhập hàng kho nhận" at bounding box center [333, 208] width 43 height 7
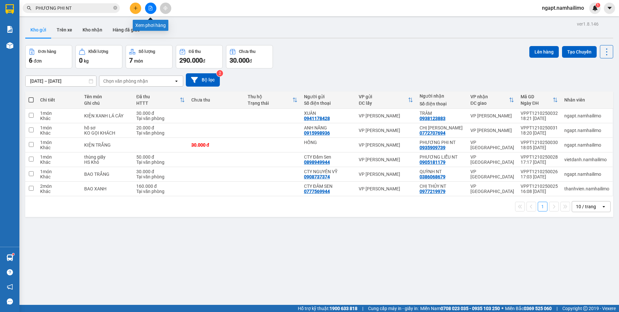
click at [153, 11] on button at bounding box center [150, 8] width 11 height 11
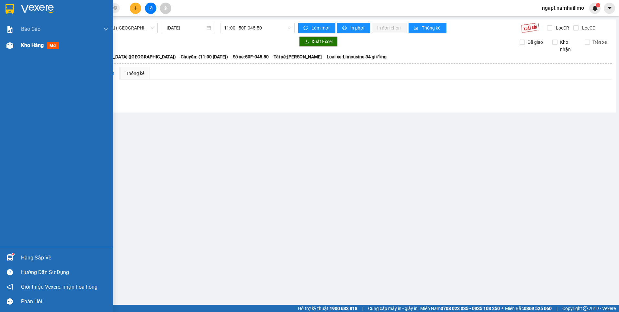
click at [21, 45] on span "Kho hàng" at bounding box center [32, 45] width 23 height 6
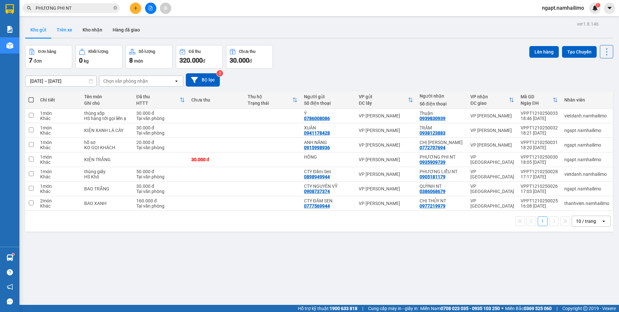
click at [66, 27] on button "Trên xe" at bounding box center [64, 30] width 26 height 16
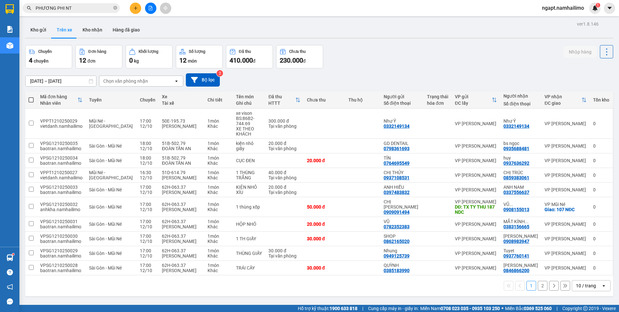
drag, startPoint x: 39, startPoint y: 29, endPoint x: 99, endPoint y: 39, distance: 61.4
click at [38, 29] on button "Kho gửi" at bounding box center [38, 30] width 26 height 16
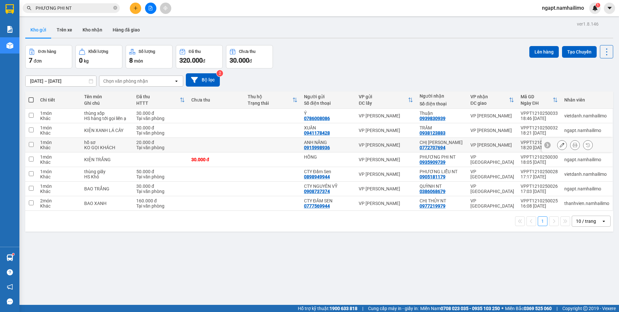
click at [30, 145] on input "checkbox" at bounding box center [31, 144] width 5 height 5
checkbox input "true"
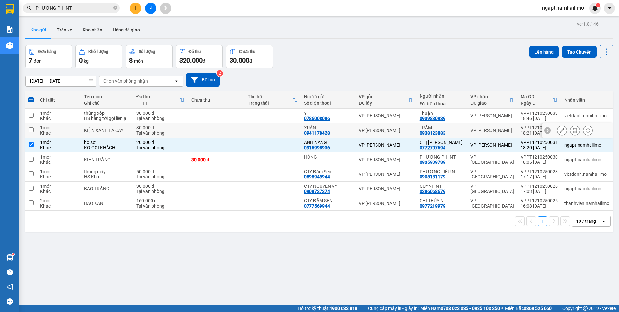
click at [29, 130] on input "checkbox" at bounding box center [31, 129] width 5 height 5
checkbox input "true"
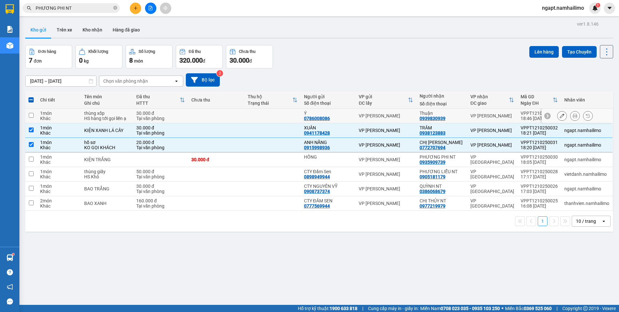
click at [31, 115] on input "checkbox" at bounding box center [31, 115] width 5 height 5
checkbox input "true"
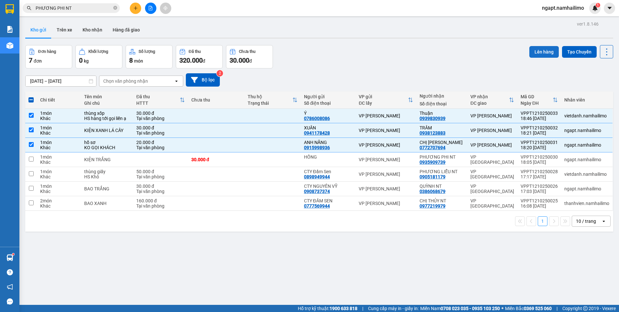
click at [548, 52] on button "Lên hàng" at bounding box center [544, 52] width 29 height 12
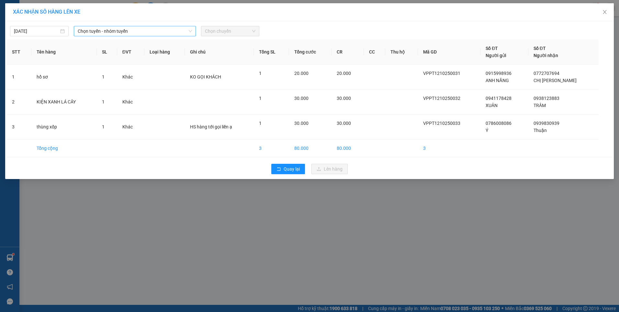
click at [136, 32] on span "Chọn tuyến - nhóm tuyến" at bounding box center [135, 31] width 114 height 10
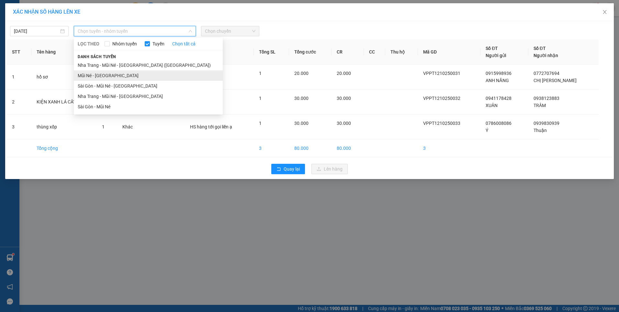
click at [111, 77] on li "Mũi Né - Sài Gòn" at bounding box center [148, 75] width 149 height 10
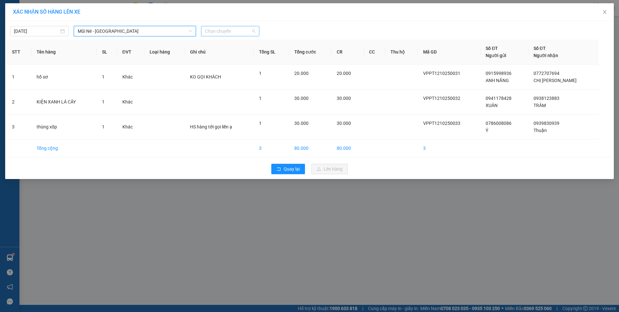
click at [231, 32] on span "Chọn chuyến" at bounding box center [230, 31] width 51 height 10
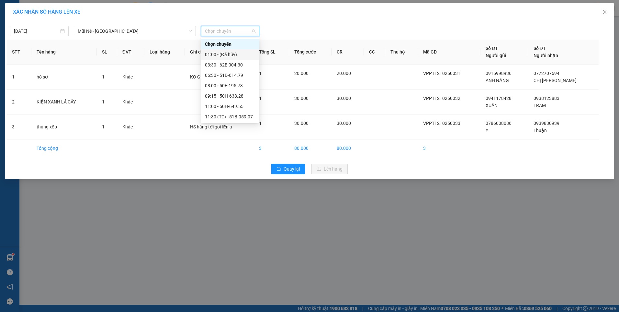
scroll to position [86, 0]
click at [241, 114] on div "18:00 - 62F-003.18" at bounding box center [230, 112] width 51 height 7
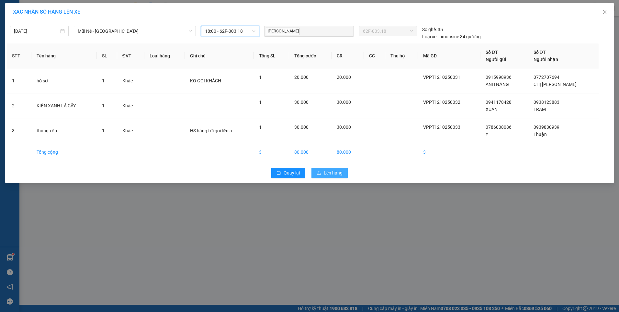
click at [336, 171] on span "Lên hàng" at bounding box center [333, 172] width 19 height 7
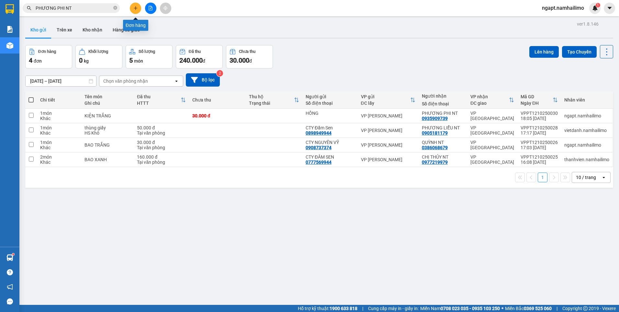
click at [135, 8] on icon "plus" at bounding box center [135, 8] width 5 height 5
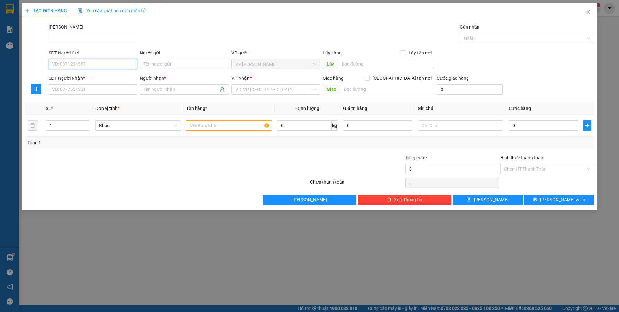
click at [88, 64] on input "SĐT Người Gửi" at bounding box center [93, 64] width 89 height 10
click at [83, 75] on div "0941379365 - hảo" at bounding box center [92, 77] width 81 height 7
type input "0941379365"
type input "hảo"
type input "0786978199"
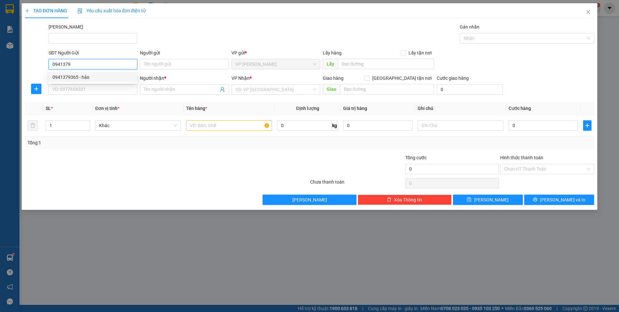
type input "Nhật Tân"
type input "30.000"
type input "0941379365"
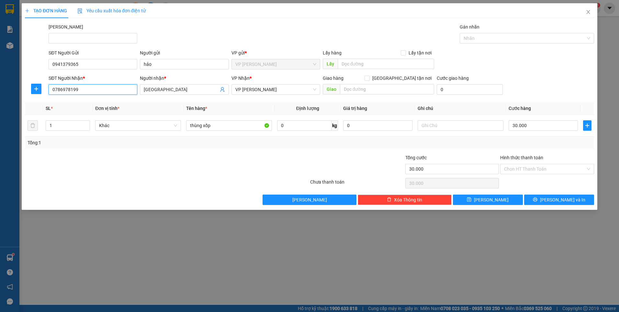
drag, startPoint x: 111, startPoint y: 89, endPoint x: 22, endPoint y: 94, distance: 89.2
click at [22, 94] on div "TẠO ĐƠN HÀNG Yêu cầu xuất hóa đơn điện tử Transit Pickup Surcharge Ids Transit …" at bounding box center [310, 106] width 576 height 206
type input "0936066803"
click at [194, 88] on input "Nhật Tân" at bounding box center [181, 89] width 74 height 7
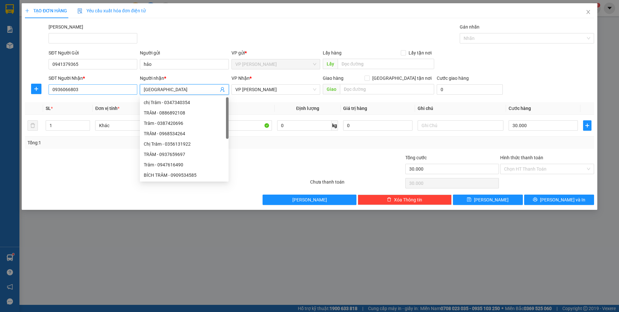
drag, startPoint x: 169, startPoint y: 91, endPoint x: 132, endPoint y: 91, distance: 36.9
click at [132, 91] on div "SĐT Người Nhận * 0936066803 Người nhận * Nhật Tân VP Nhận * VP Phạm Ngũ Lão Gia…" at bounding box center [321, 85] width 548 height 23
type input "A"
type input "ÂU"
click at [257, 171] on div at bounding box center [261, 165] width 95 height 23
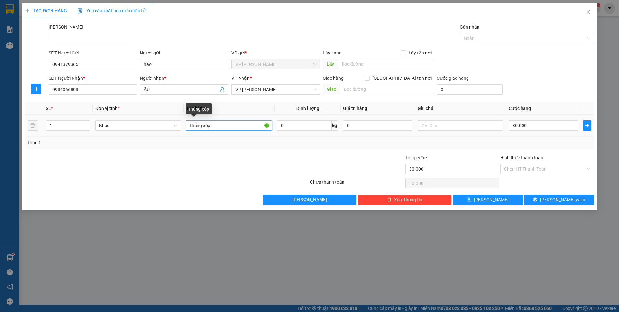
click at [229, 122] on input "thùng xốp" at bounding box center [229, 125] width 86 height 10
click at [190, 125] on input "thùng xốp+" at bounding box center [229, 125] width 86 height 10
click at [224, 124] on input "kiện thùng xốp+" at bounding box center [229, 125] width 86 height 10
type input "kiện thùng xốp+ gói hồng"
click at [528, 144] on div "Tổng: 1" at bounding box center [310, 142] width 564 height 7
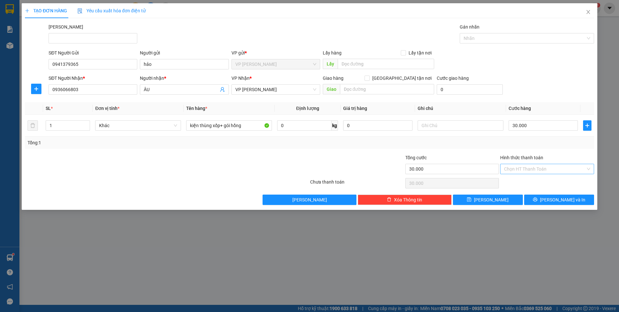
click at [554, 166] on input "Hình thức thanh toán" at bounding box center [545, 169] width 82 height 10
click at [553, 180] on div "Tại văn phòng" at bounding box center [547, 181] width 86 height 7
type input "0"
click at [545, 197] on button "Lưu và In" at bounding box center [559, 199] width 70 height 10
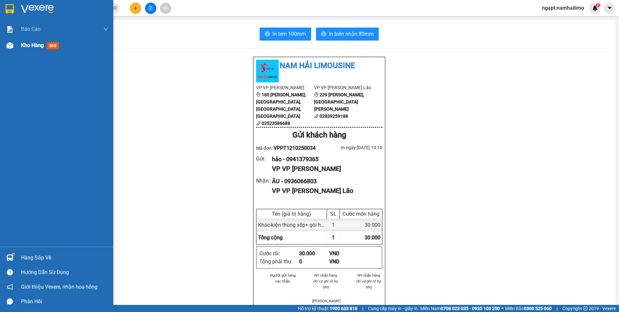
click at [29, 47] on span "Kho hàng" at bounding box center [32, 45] width 23 height 6
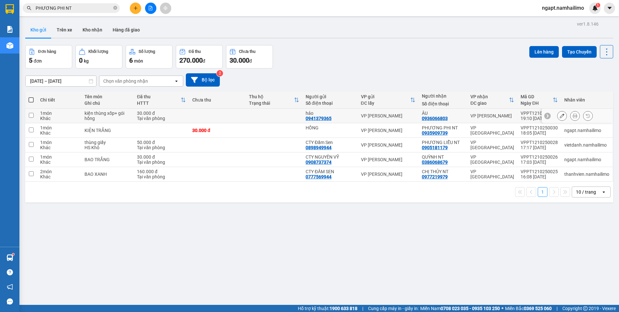
click at [560, 115] on icon at bounding box center [562, 115] width 5 height 5
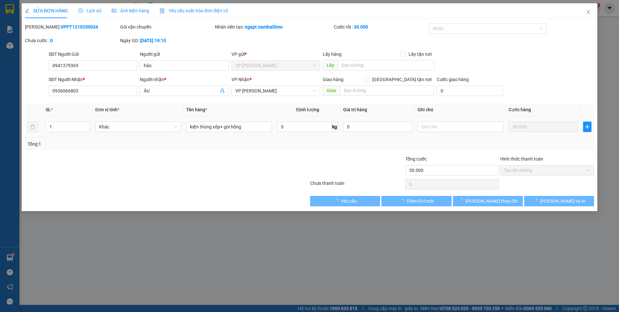
type input "0941379365"
type input "0936066803"
type input "30.000"
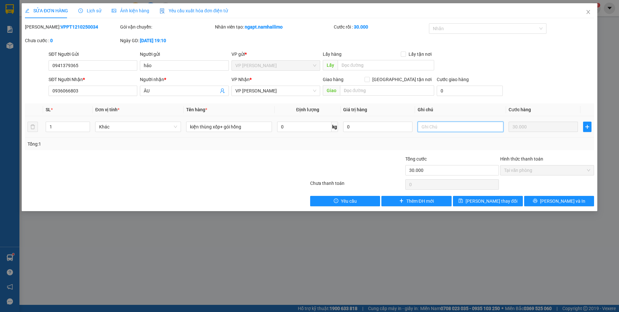
click at [451, 127] on input "text" at bounding box center [461, 126] width 86 height 10
type input "g"
type input "GỌI KHÁCH NHẬN"
click at [562, 201] on span "Lưu và In" at bounding box center [562, 200] width 45 height 7
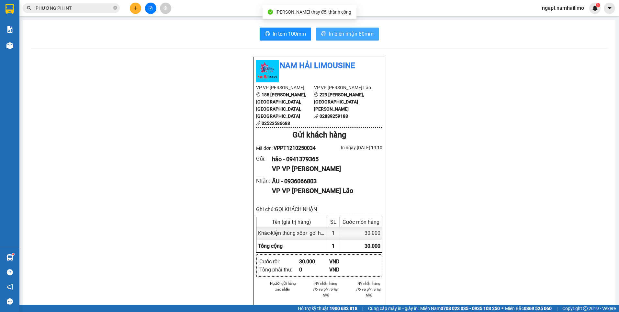
click at [337, 35] on span "In biên nhận 80mm" at bounding box center [351, 34] width 45 height 8
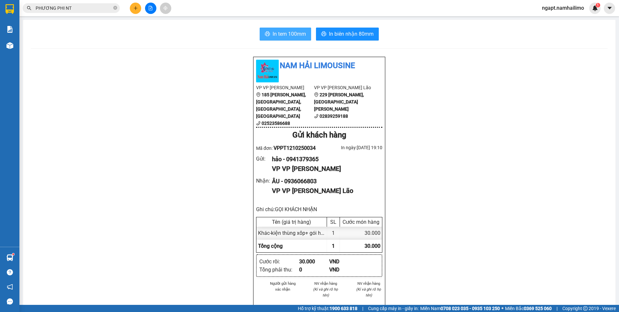
click at [299, 34] on span "In tem 100mm" at bounding box center [289, 34] width 33 height 8
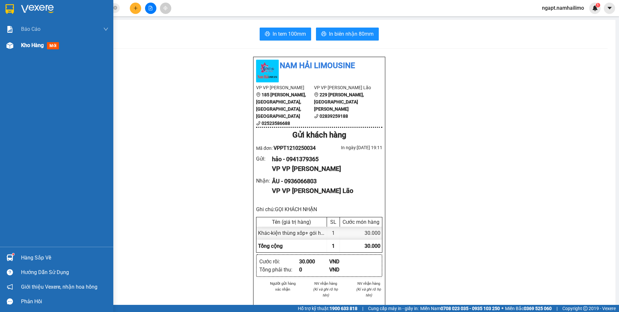
click at [16, 45] on div "Kho hàng mới" at bounding box center [56, 45] width 113 height 16
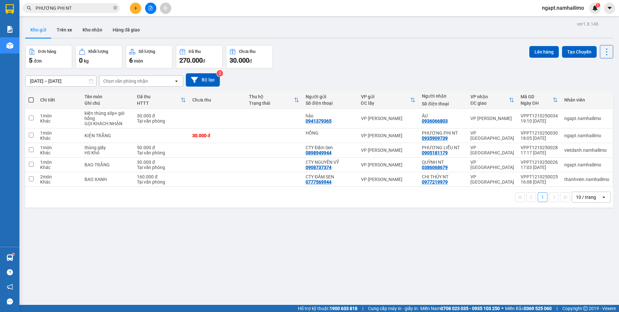
click at [148, 13] on button at bounding box center [150, 8] width 11 height 11
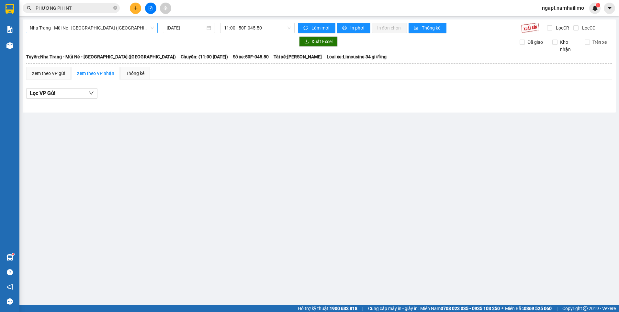
click at [133, 29] on span "Nha Trang - Mũi Né - Sài Gòn (Sáng)" at bounding box center [92, 28] width 124 height 10
click at [132, 29] on span "Nha Trang - Mũi Né - Sài Gòn (Sáng)" at bounding box center [92, 28] width 124 height 10
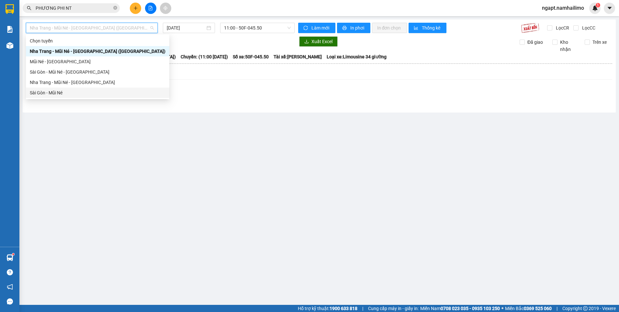
click at [96, 91] on div "Sài Gòn - Mũi Né" at bounding box center [98, 92] width 136 height 7
type input "12/10/2025"
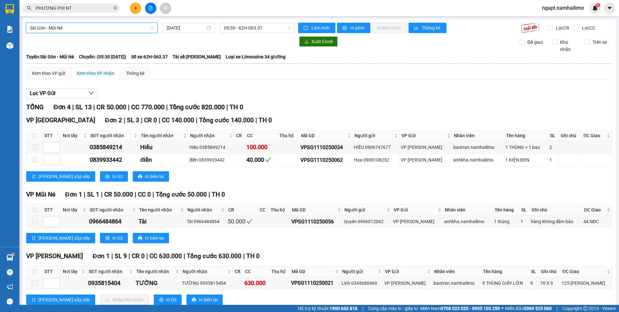
click at [279, 22] on div "Sài Gòn - Mũi Né Sài Gòn - Mũi Né 12/10/2025 05:30 - 62H-063.37 Làm mới In phơi…" at bounding box center [319, 169] width 593 height 300
click at [272, 27] on span "05:30 - 62H-063.37" at bounding box center [257, 28] width 67 height 10
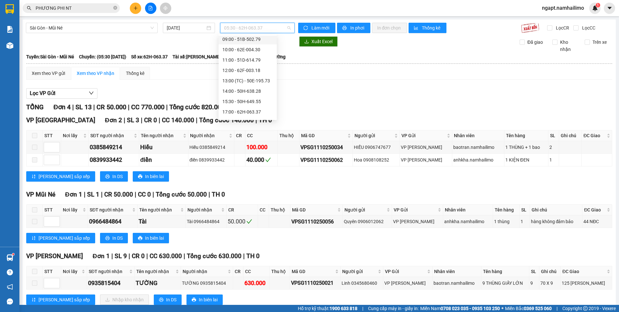
scroll to position [73, 0]
click at [253, 93] on div "18:00 - 51B-502.79" at bounding box center [248, 92] width 51 height 7
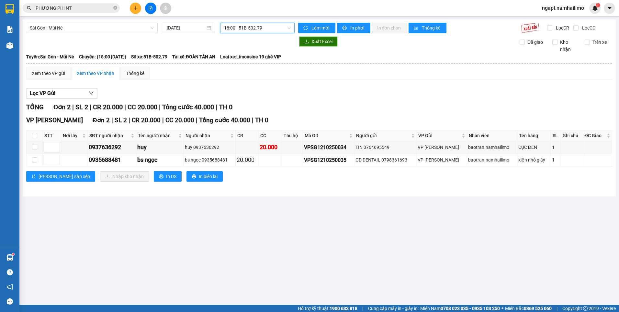
click at [285, 26] on span "18:00 - 51B-502.79" at bounding box center [257, 28] width 67 height 10
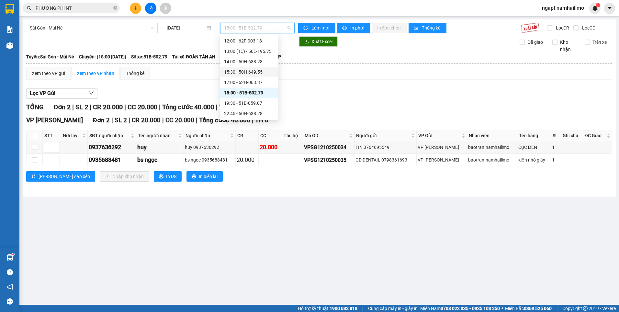
click at [256, 74] on div "15:30 - 50H-649.55" at bounding box center [249, 71] width 51 height 7
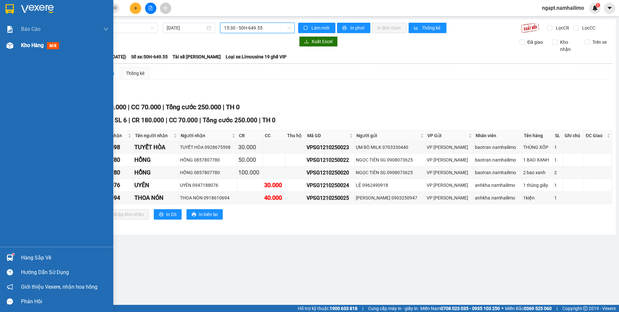
click at [32, 45] on span "Kho hàng" at bounding box center [32, 45] width 23 height 6
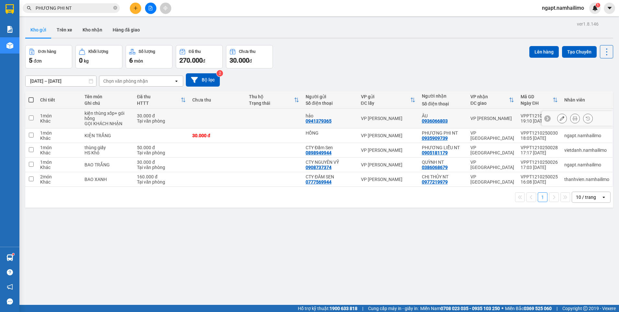
click at [32, 118] on input "checkbox" at bounding box center [31, 117] width 5 height 5
checkbox input "true"
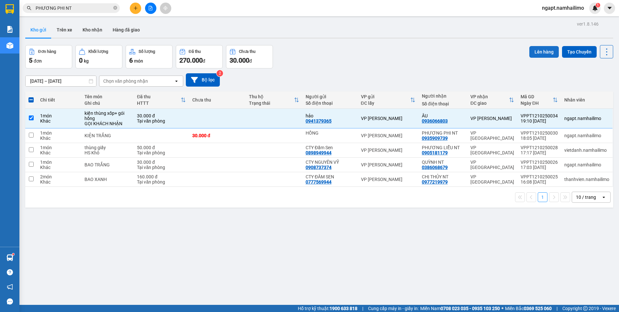
click at [537, 48] on button "Lên hàng" at bounding box center [544, 52] width 29 height 12
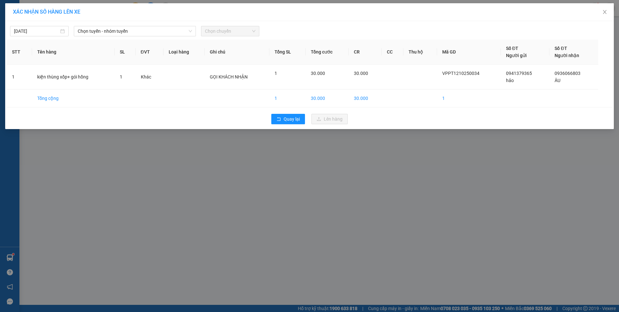
click at [223, 32] on span "Chọn chuyến" at bounding box center [230, 31] width 51 height 10
click at [605, 12] on icon "close" at bounding box center [604, 11] width 5 height 5
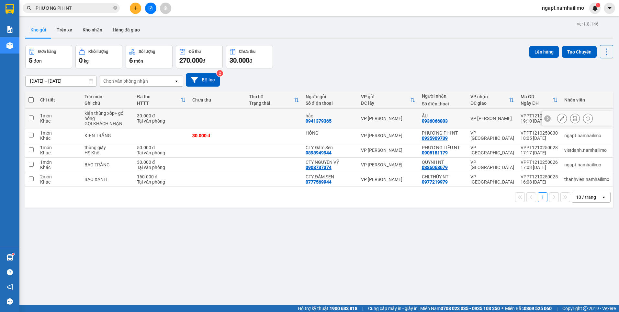
click at [558, 117] on button at bounding box center [562, 118] width 9 height 11
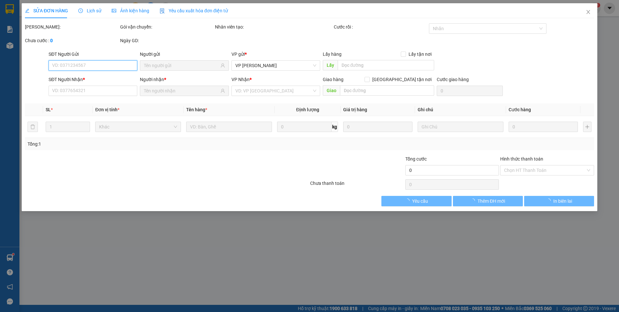
type input "0941379365"
type input "0936066803"
type input "30.000"
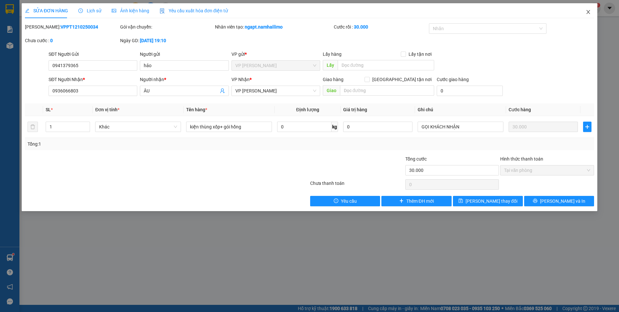
click at [588, 13] on icon "close" at bounding box center [588, 11] width 5 height 5
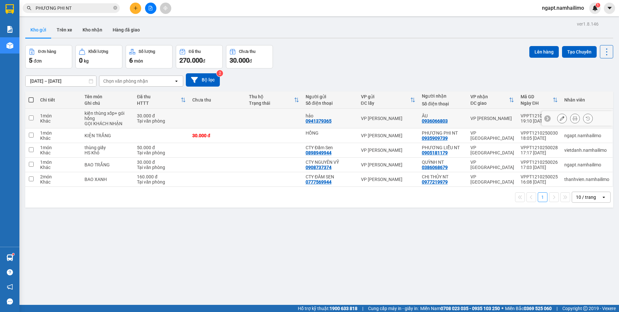
click at [32, 117] on input "checkbox" at bounding box center [31, 117] width 5 height 5
checkbox input "true"
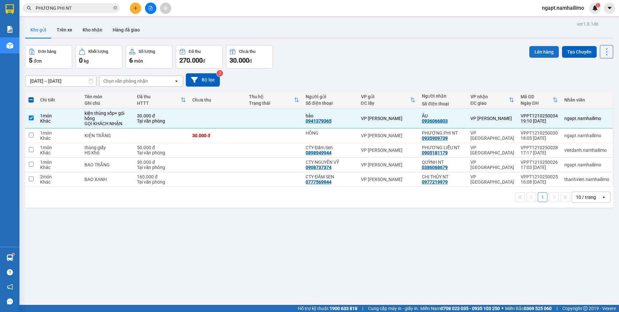
click at [542, 50] on button "Lên hàng" at bounding box center [544, 52] width 29 height 12
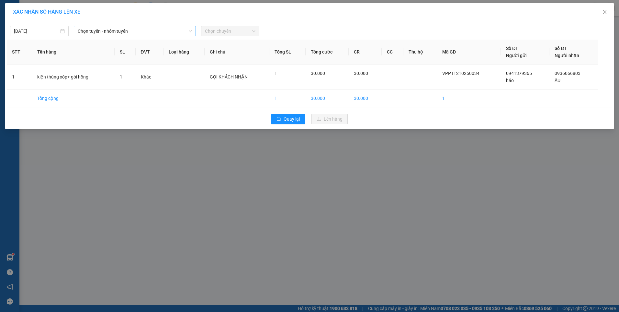
drag, startPoint x: 160, startPoint y: 31, endPoint x: 157, endPoint y: 31, distance: 3.6
click at [160, 31] on span "Chọn tuyến - nhóm tuyến" at bounding box center [135, 31] width 114 height 10
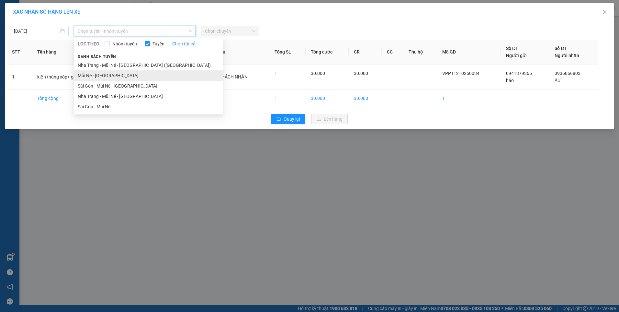
click at [116, 77] on li "Mũi Né - Sài Gòn" at bounding box center [148, 75] width 149 height 10
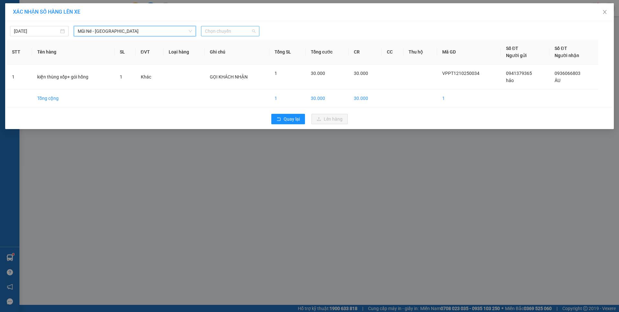
click at [239, 36] on span "Chọn chuyến" at bounding box center [230, 31] width 51 height 10
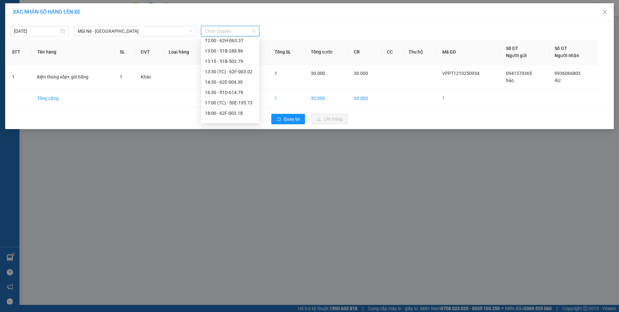
scroll to position [93, 0]
click at [239, 114] on div "18:30 - 50H-638.28" at bounding box center [230, 116] width 51 height 7
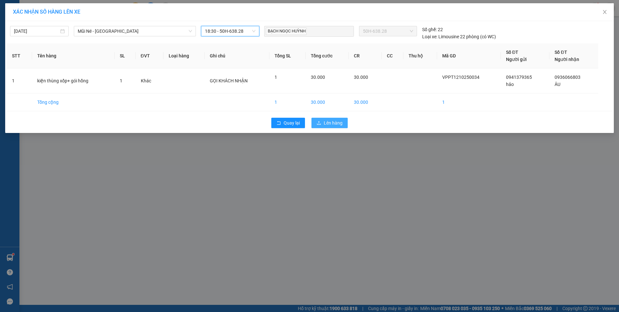
click at [334, 123] on span "Lên hàng" at bounding box center [333, 122] width 19 height 7
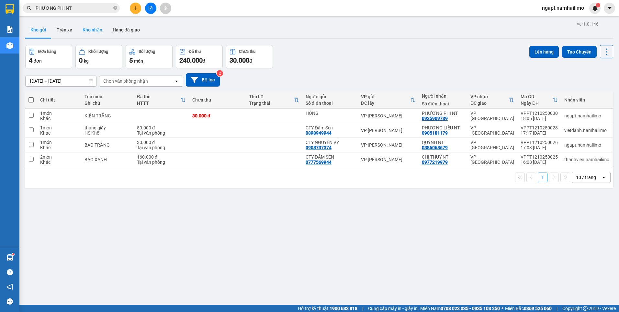
click at [83, 29] on button "Kho nhận" at bounding box center [92, 30] width 30 height 16
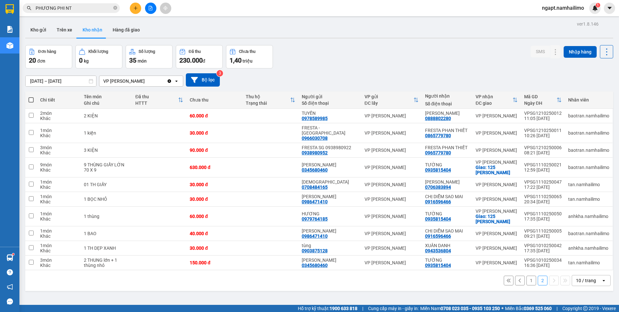
click at [527, 276] on button "1" at bounding box center [532, 280] width 10 height 10
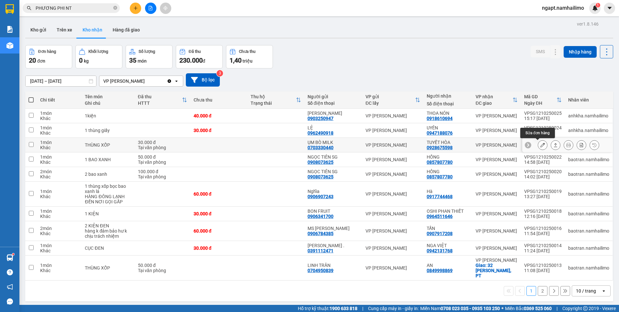
click at [538, 144] on button at bounding box center [542, 144] width 9 height 11
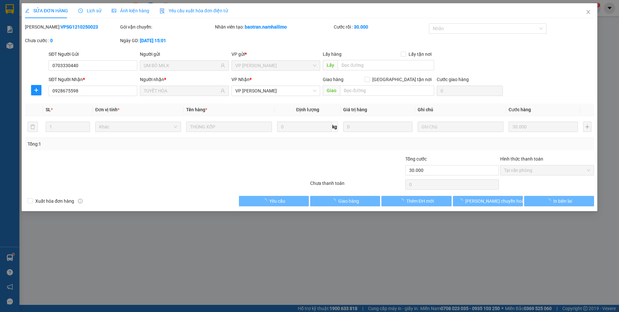
type input "0703330440"
type input "ỤM BÒ MILK"
type input "0928675598"
type input "TUYẾT HÒA"
type input "30.000"
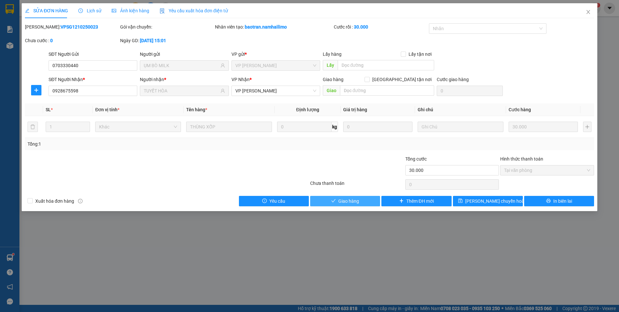
click at [361, 199] on button "Giao hàng" at bounding box center [345, 201] width 70 height 10
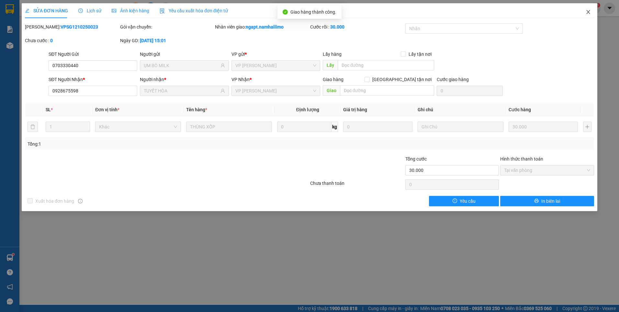
click at [590, 13] on icon "close" at bounding box center [588, 11] width 5 height 5
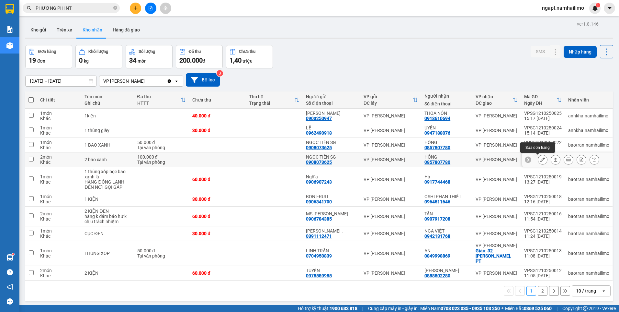
click at [541, 160] on icon at bounding box center [543, 159] width 5 height 5
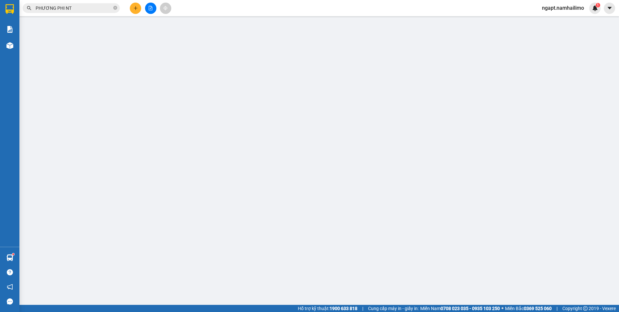
type input "0908073625"
type input "NGỌC TIÊN SG"
type input "0857807780"
type input "HỒNG"
type input "100.000"
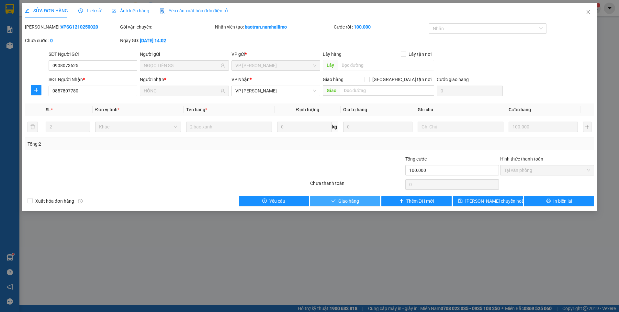
click at [363, 202] on button "Giao hàng" at bounding box center [345, 201] width 70 height 10
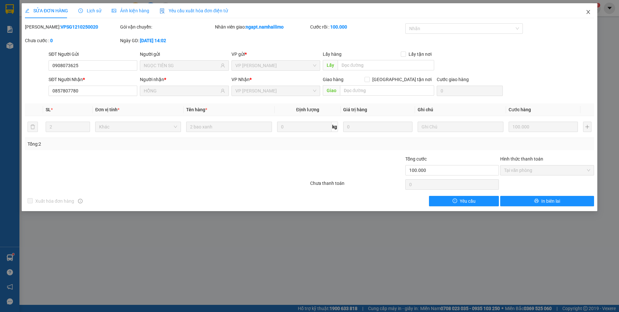
click at [589, 14] on icon "close" at bounding box center [588, 11] width 5 height 5
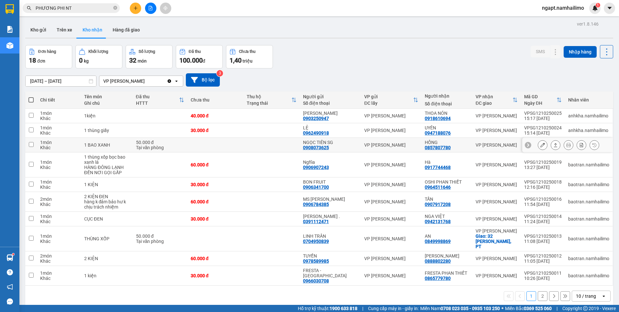
click at [541, 144] on icon at bounding box center [543, 145] width 5 height 5
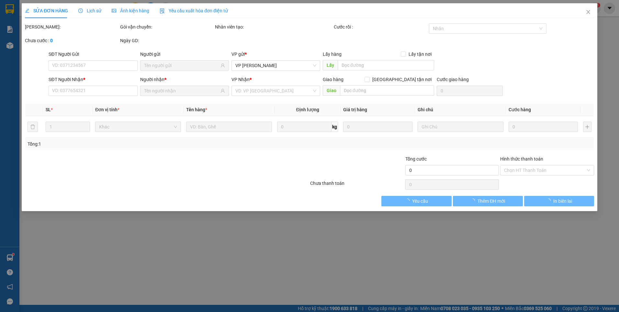
type input "0908073625"
type input "NGỌC TIÊN SG"
type input "0857807780"
type input "HỒNG"
type input "50.000"
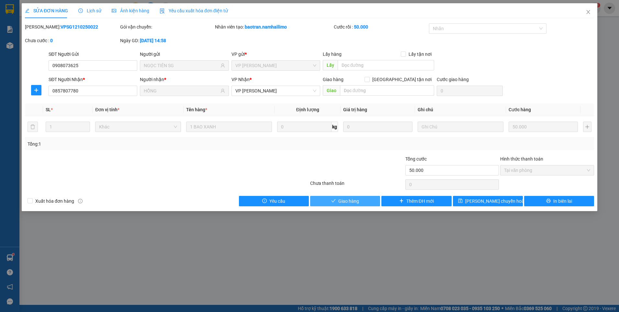
click at [363, 201] on button "Giao hàng" at bounding box center [345, 201] width 70 height 10
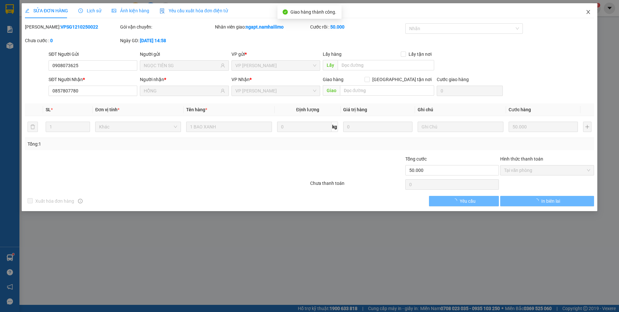
click at [588, 12] on icon "close" at bounding box center [589, 12] width 4 height 4
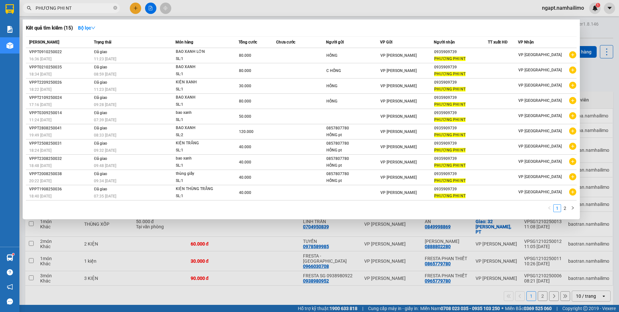
drag, startPoint x: 80, startPoint y: 8, endPoint x: 0, endPoint y: 7, distance: 80.0
click at [0, 7] on html "Kết quả tìm kiếm ( 15 ) Bộ lọc Mã ĐH Trạng thái Món hàng Tổng cước Chưa cước Ng…" at bounding box center [309, 156] width 619 height 312
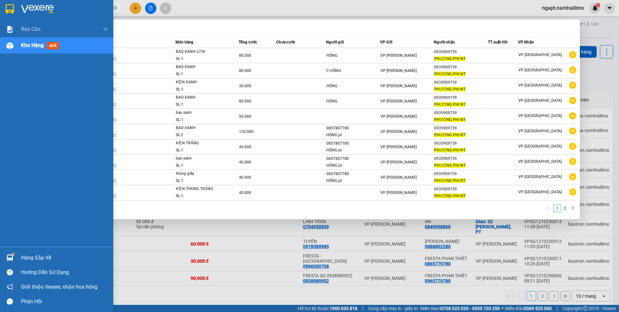
click at [0, 7] on html "Kết quả tìm kiếm ( 15 ) Bộ lọc Mã ĐH Trạng thái Món hàng Tổng cước Chưa cước Ng…" at bounding box center [309, 156] width 619 height 312
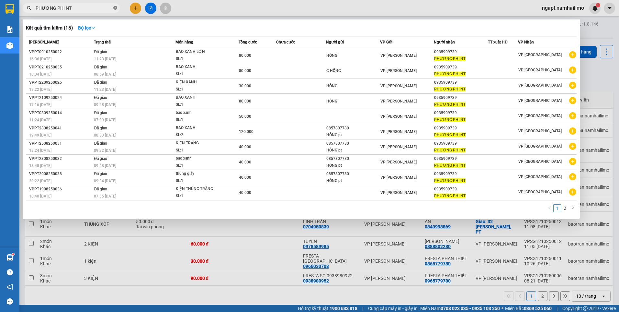
click at [114, 8] on icon "close-circle" at bounding box center [115, 8] width 4 height 4
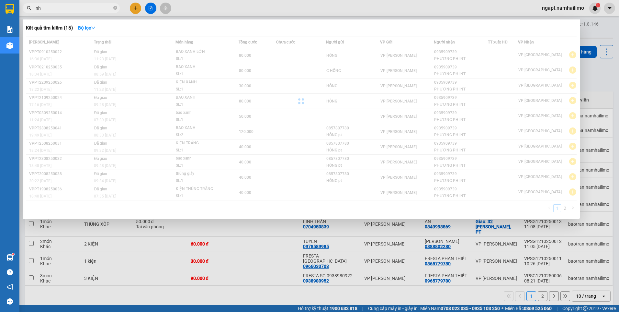
type input "n"
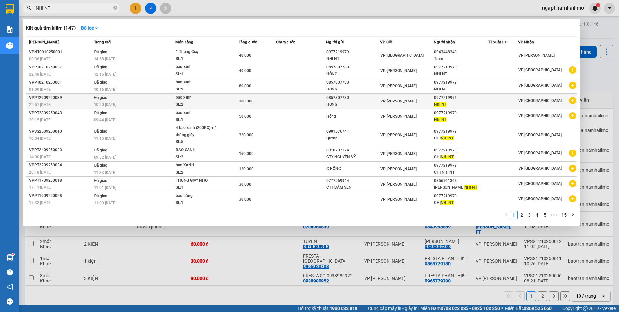
type input "NHI NT"
click at [573, 102] on icon "plus-circle" at bounding box center [572, 100] width 7 height 7
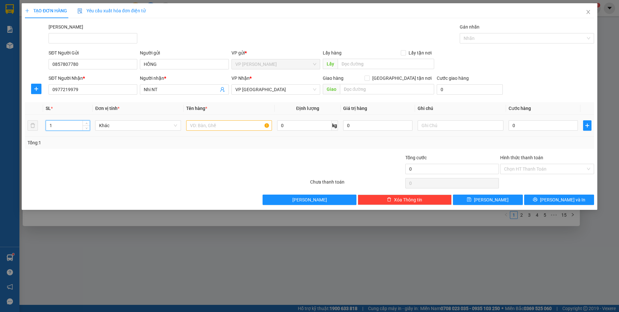
drag, startPoint x: 55, startPoint y: 124, endPoint x: 42, endPoint y: 124, distance: 13.0
click at [42, 124] on tr "1 Khác 0 kg 0 0" at bounding box center [309, 126] width 569 height 22
type input "3"
click at [223, 124] on input "text" at bounding box center [229, 125] width 86 height 10
type input "BAO XANH"
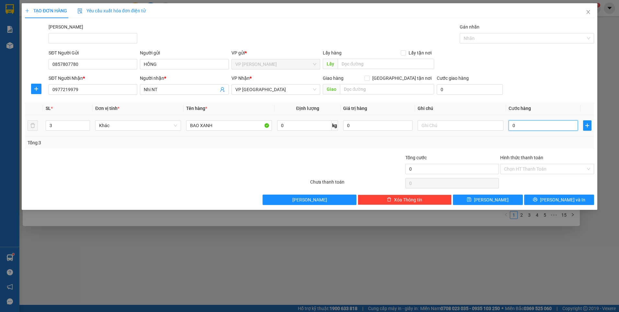
click at [530, 128] on input "0" at bounding box center [543, 125] width 69 height 10
type input "1"
type input "15"
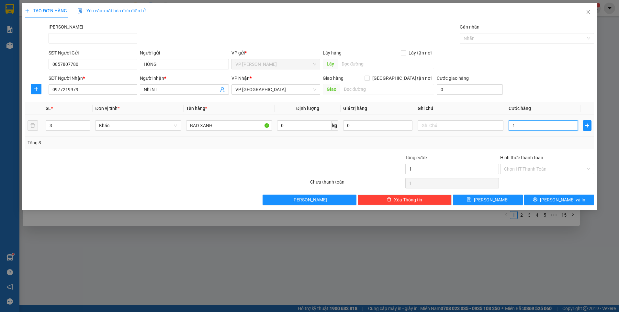
type input "15"
type input "150"
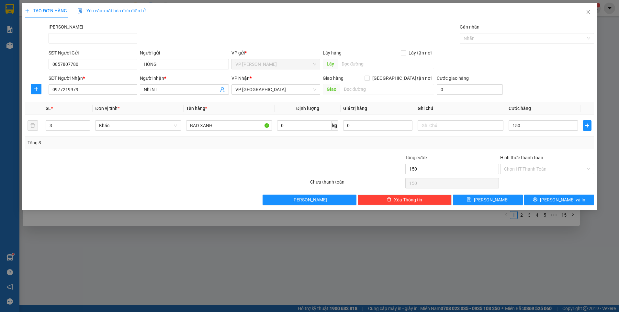
type input "150.000"
click at [349, 152] on div "Transit Pickup Surcharge Ids Transit Deliver Surcharge Ids Transit Deliver Surc…" at bounding box center [309, 113] width 569 height 181
click at [552, 168] on input "Hình thức thanh toán" at bounding box center [545, 169] width 82 height 10
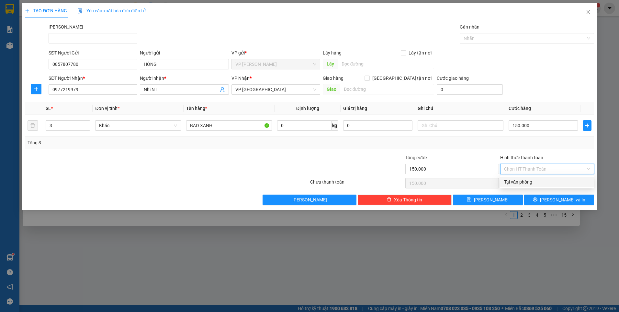
click at [527, 179] on div "Tại văn phòng" at bounding box center [547, 181] width 86 height 7
type input "0"
click at [567, 199] on span "Lưu và In" at bounding box center [562, 199] width 45 height 7
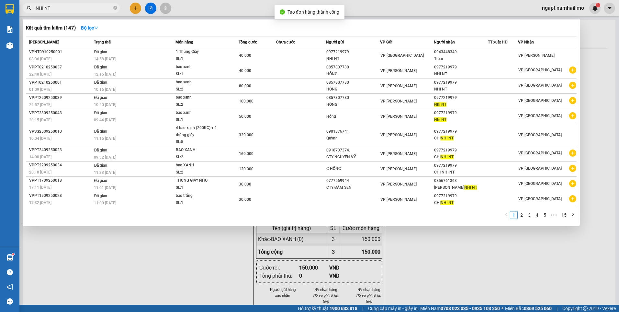
click at [431, 252] on div at bounding box center [309, 156] width 619 height 312
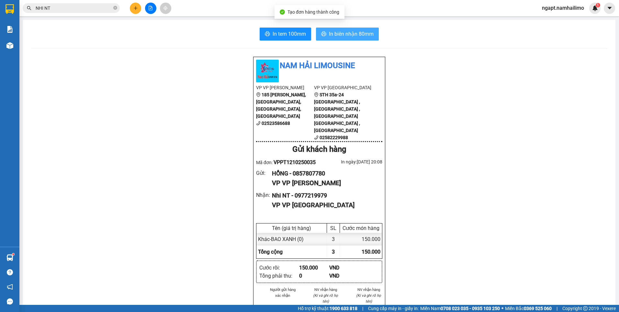
click at [354, 33] on span "In biên nhận 80mm" at bounding box center [351, 34] width 45 height 8
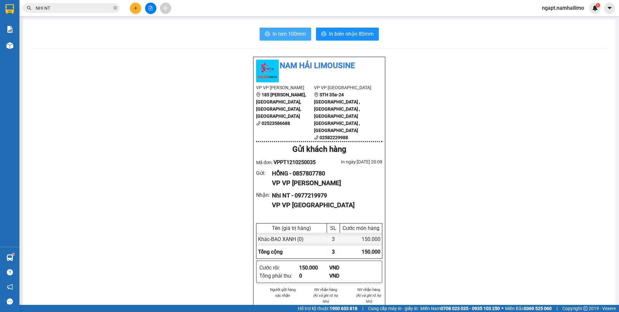
click at [283, 35] on span "In tem 100mm" at bounding box center [289, 34] width 33 height 8
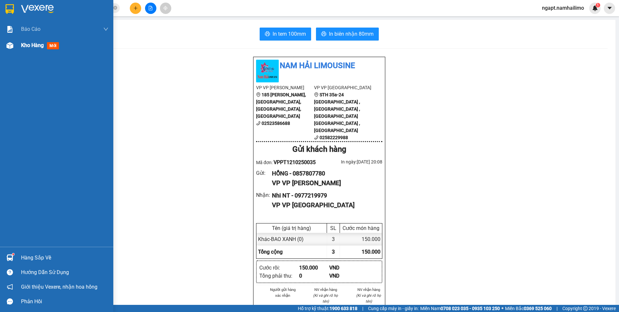
click at [21, 46] on span "Kho hàng" at bounding box center [32, 45] width 23 height 6
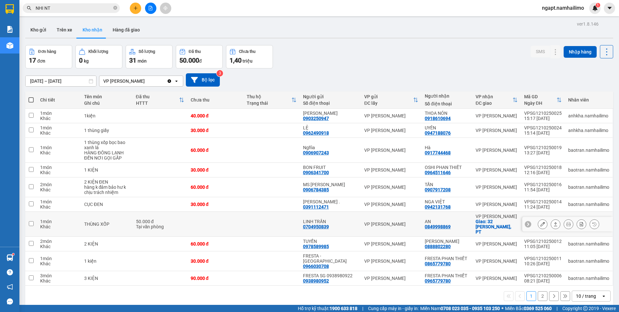
scroll to position [30, 0]
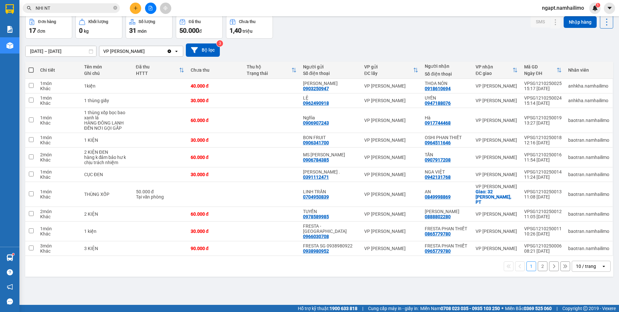
click at [538, 261] on button "2" at bounding box center [543, 266] width 10 height 10
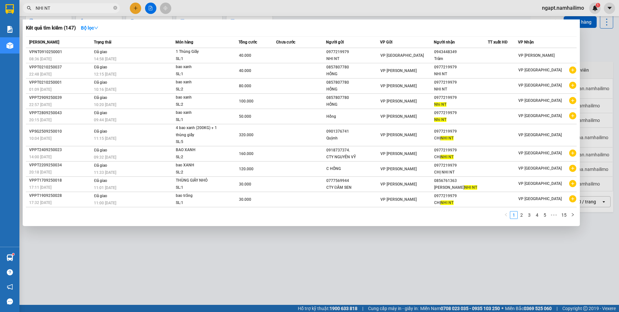
drag, startPoint x: 58, startPoint y: 6, endPoint x: 24, endPoint y: 6, distance: 34.3
click at [30, 6] on div "NHI NT" at bounding box center [63, 8] width 126 height 10
drag, startPoint x: 24, startPoint y: 6, endPoint x: 16, endPoint y: 4, distance: 7.6
click at [16, 4] on section "Kết quả tìm kiếm ( 147 ) Bộ lọc Mã ĐH Trạng thái Món hàng Tổng cước Chưa cước N…" at bounding box center [309, 156] width 619 height 312
click at [116, 7] on icon "close-circle" at bounding box center [115, 8] width 4 height 4
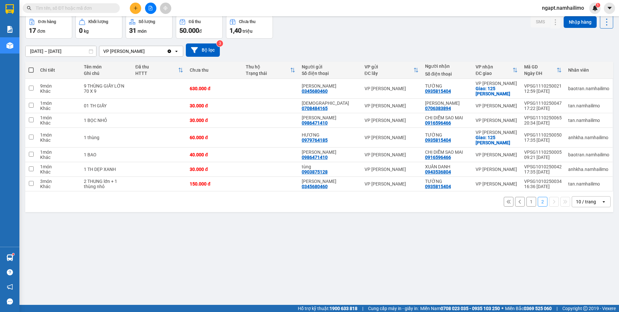
click at [76, 8] on input "text" at bounding box center [74, 8] width 76 height 7
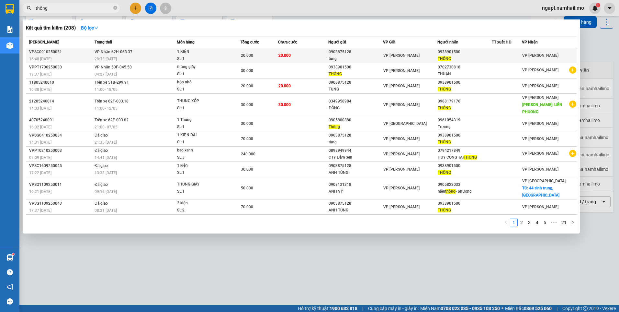
type input "thông"
click at [299, 59] on td "20.000" at bounding box center [303, 55] width 50 height 15
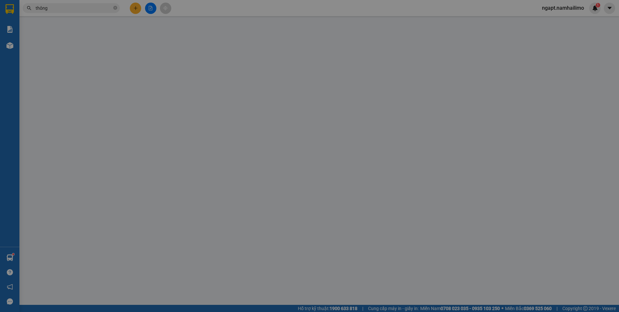
type input "0903875128"
type input "tùng"
type input "0938901500"
type input "THÔNG"
type input "20.000"
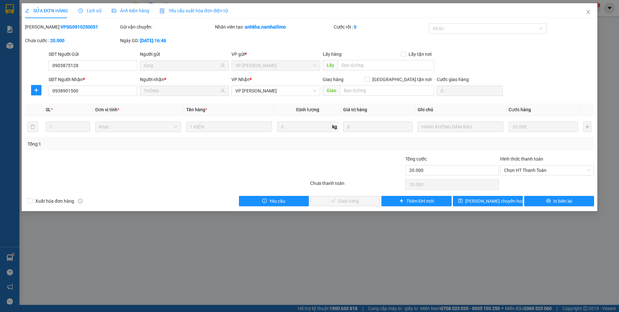
click at [557, 164] on div "Hình thức thanh toán" at bounding box center [547, 160] width 94 height 10
click at [557, 170] on span "Chọn HT Thanh Toán" at bounding box center [547, 170] width 86 height 10
drag, startPoint x: 542, startPoint y: 180, endPoint x: 525, endPoint y: 185, distance: 17.8
click at [542, 180] on div "Tại văn phòng" at bounding box center [547, 182] width 86 height 7
type input "0"
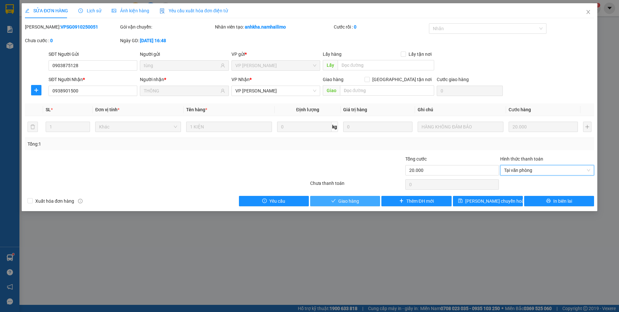
click at [358, 198] on span "Giao hàng" at bounding box center [348, 200] width 21 height 7
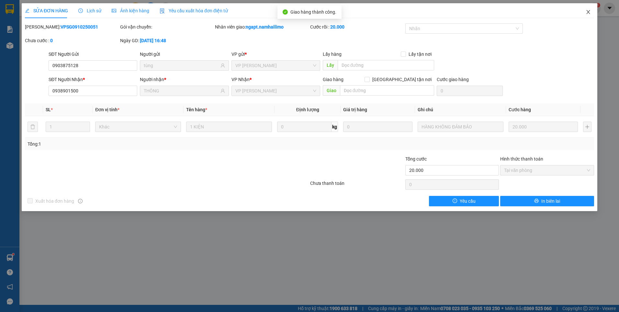
click at [588, 12] on icon "close" at bounding box center [588, 11] width 5 height 5
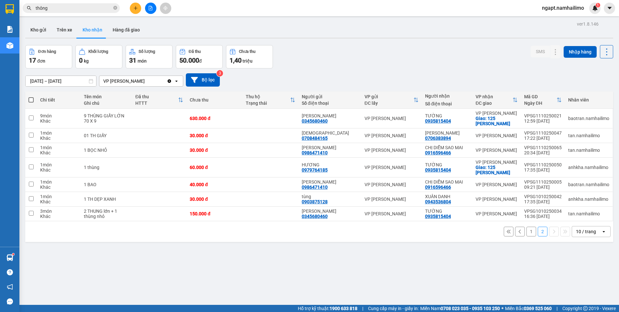
click at [527, 230] on button "1" at bounding box center [532, 231] width 10 height 10
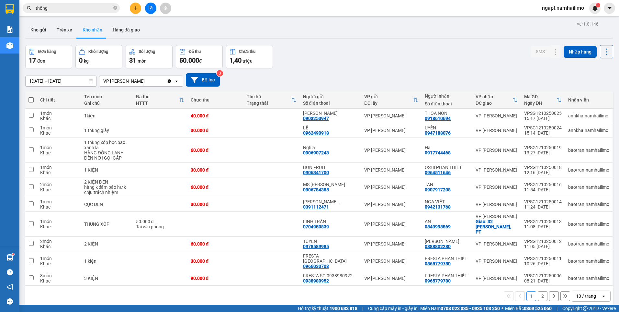
click at [150, 8] on icon "file-add" at bounding box center [150, 8] width 5 height 5
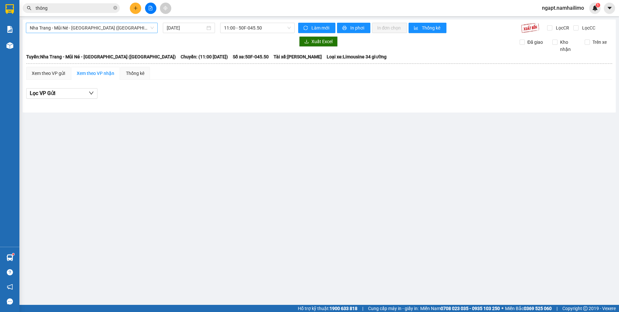
click at [125, 28] on span "Nha Trang - Mũi Né - Sài Gòn (Sáng)" at bounding box center [92, 28] width 124 height 10
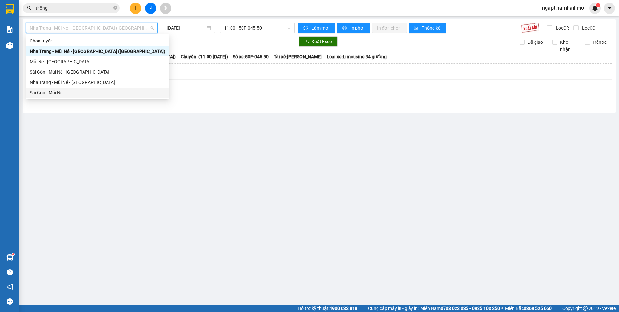
click at [58, 92] on div "Sài Gòn - Mũi Né" at bounding box center [98, 92] width 136 height 7
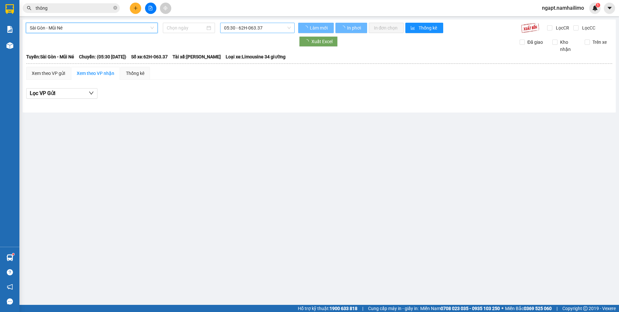
type input "12/10/2025"
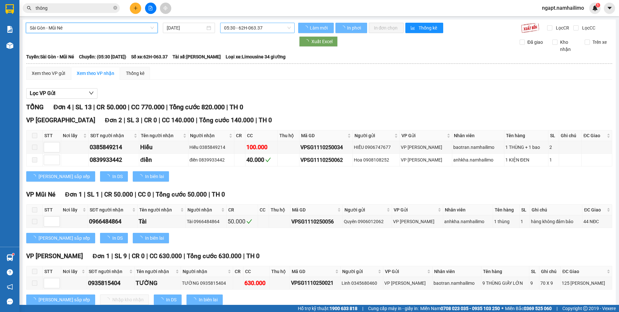
click at [270, 27] on span "05:30 - 62H-063.37" at bounding box center [257, 28] width 67 height 10
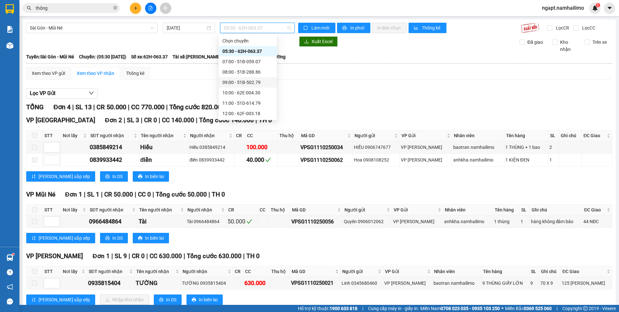
scroll to position [43, 0]
click at [261, 103] on div "15:30 - 50H-649.55" at bounding box center [248, 101] width 51 height 7
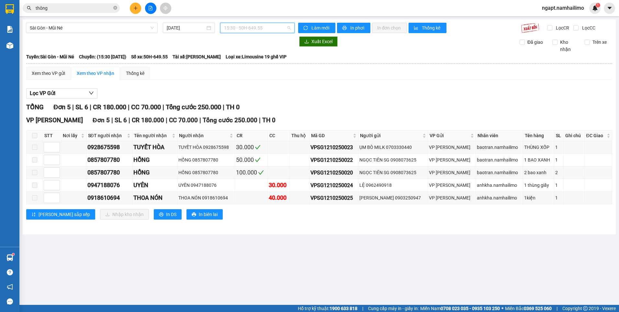
click at [266, 26] on span "15:30 - 50H-649.55" at bounding box center [257, 28] width 67 height 10
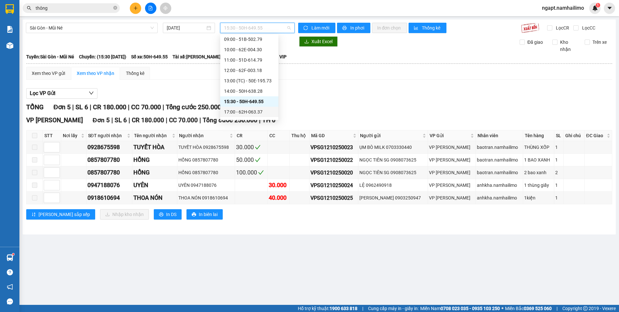
click at [256, 113] on div "17:00 - 62H-063.37" at bounding box center [249, 111] width 51 height 7
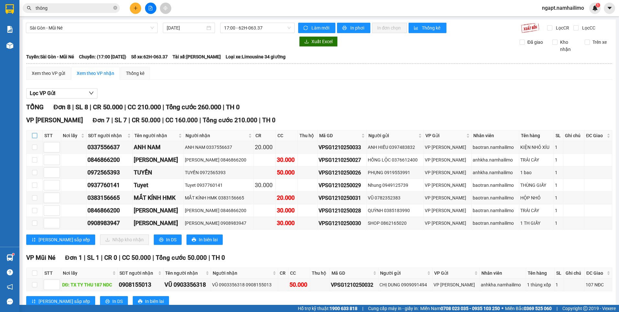
click at [36, 132] on label at bounding box center [34, 135] width 5 height 7
click at [36, 133] on input "checkbox" at bounding box center [34, 135] width 5 height 5
checkbox input "true"
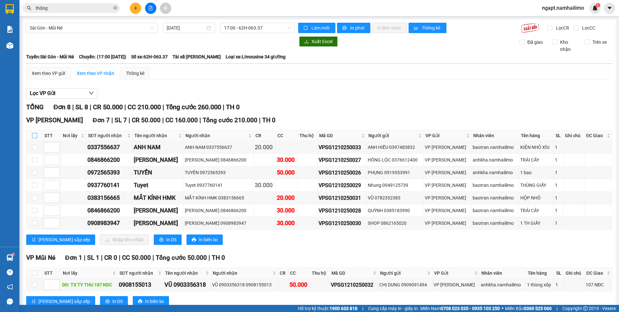
checkbox input "true"
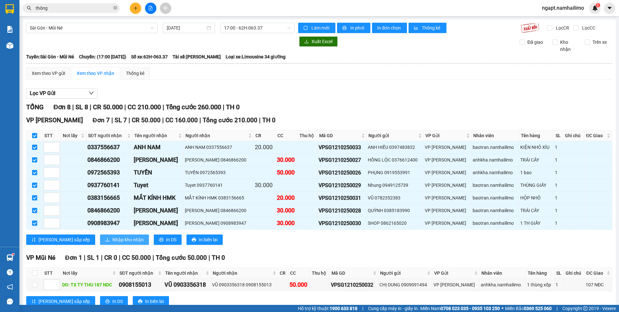
click at [112, 236] on span "Nhập kho nhận" at bounding box center [127, 239] width 31 height 7
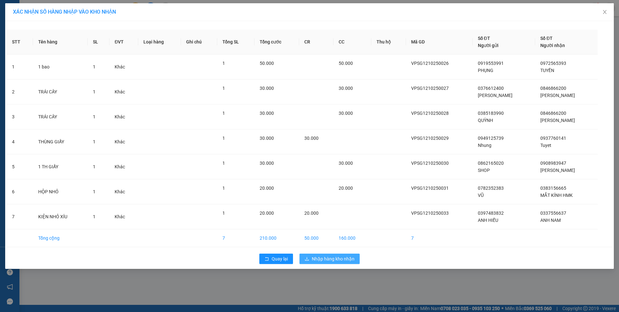
click at [343, 259] on span "Nhập hàng kho nhận" at bounding box center [333, 258] width 43 height 7
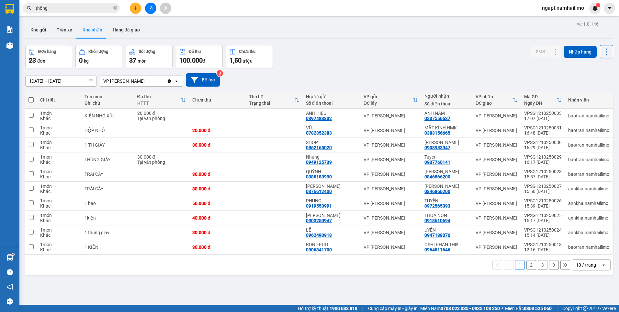
click at [527, 266] on button "2" at bounding box center [532, 265] width 10 height 10
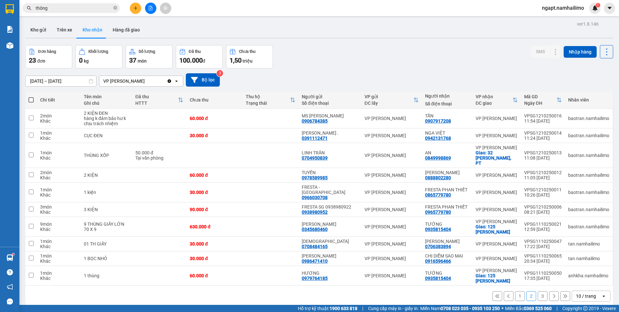
click at [153, 8] on button at bounding box center [150, 8] width 11 height 11
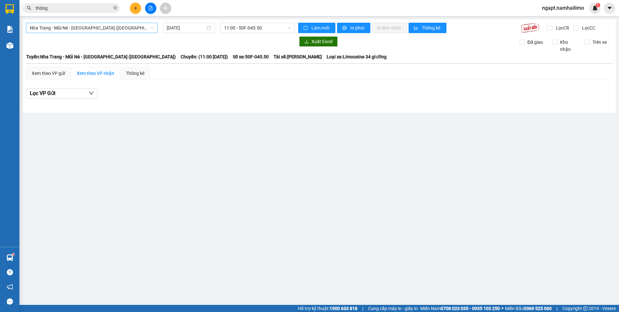
click at [123, 30] on span "Nha Trang - Mũi Né - Sài Gòn (Sáng)" at bounding box center [92, 28] width 124 height 10
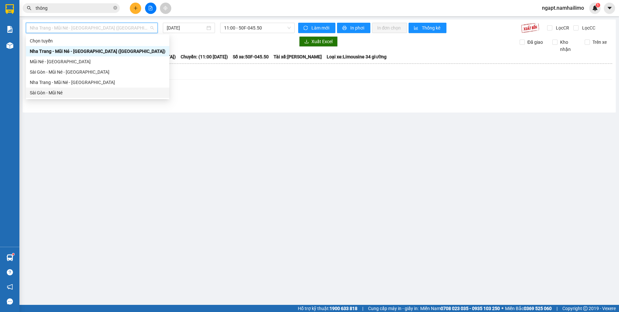
click at [69, 97] on div "Sài Gòn - Mũi Né" at bounding box center [97, 92] width 143 height 10
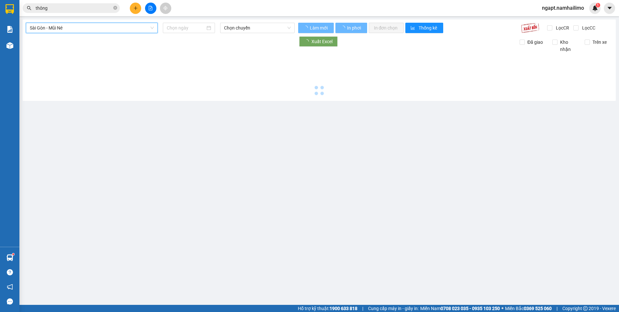
type input "12/10/2025"
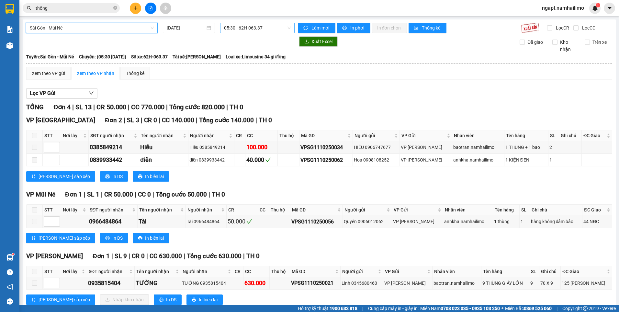
click at [271, 27] on span "05:30 - 62H-063.37" at bounding box center [257, 28] width 67 height 10
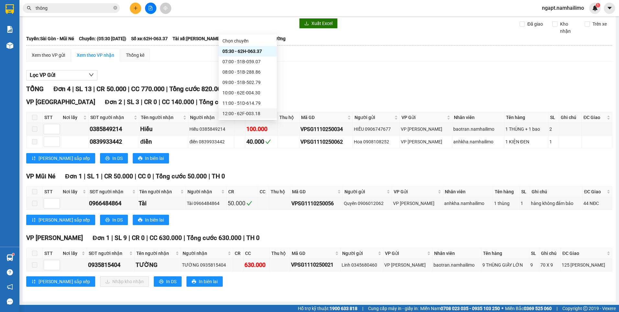
scroll to position [73, 0]
click at [263, 92] on div "18:00 - 51B-502.79" at bounding box center [248, 92] width 51 height 7
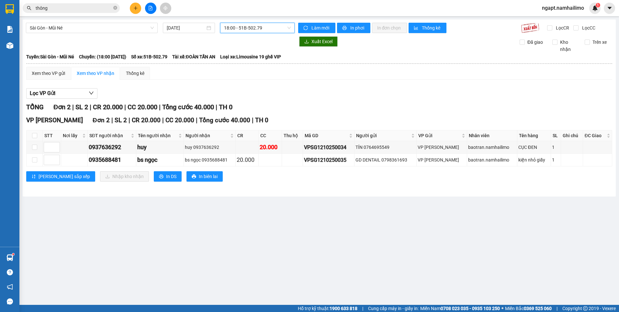
click at [265, 29] on span "18:00 - 51B-502.79" at bounding box center [257, 28] width 67 height 10
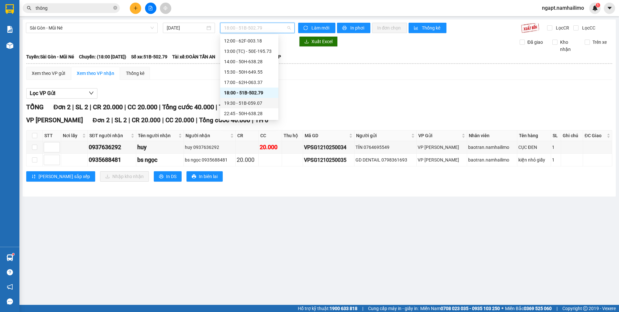
click at [258, 101] on div "19:30 - 51B-059.07" at bounding box center [249, 102] width 51 height 7
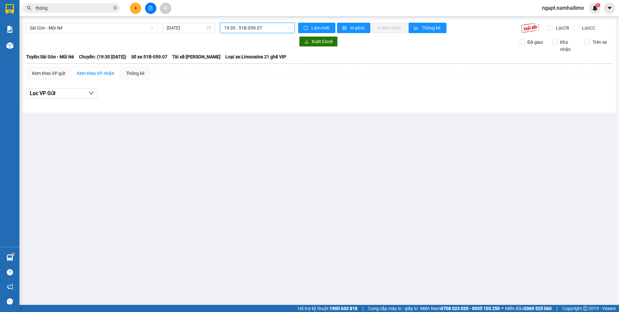
click at [277, 29] on span "19:30 - 51B-059.07" at bounding box center [257, 28] width 67 height 10
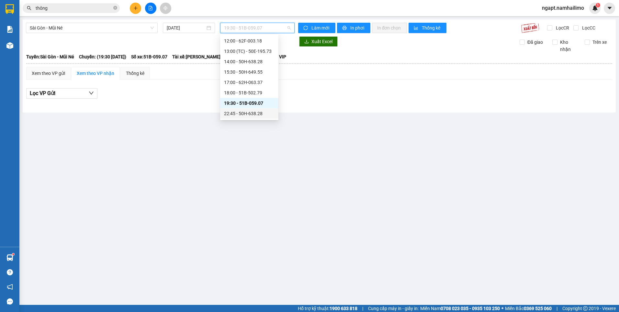
drag, startPoint x: 252, startPoint y: 113, endPoint x: 303, endPoint y: 140, distance: 57.8
click at [250, 113] on div "22:45 - 50H-638.28" at bounding box center [249, 113] width 51 height 7
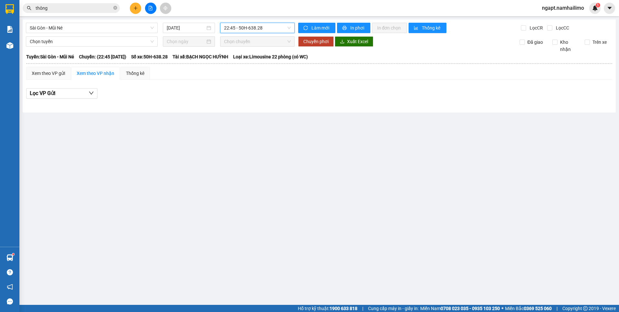
click at [274, 29] on span "22:45 - 50H-638.28" at bounding box center [257, 28] width 67 height 10
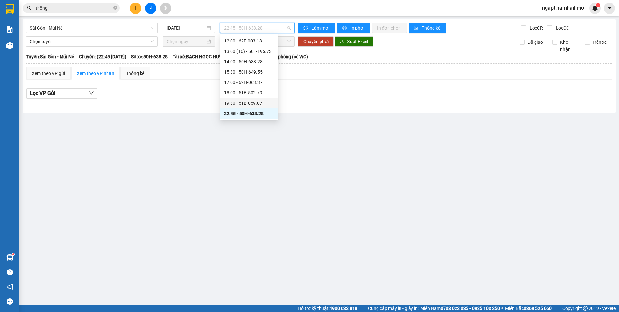
click at [253, 101] on div "19:30 - 51B-059.07" at bounding box center [249, 102] width 51 height 7
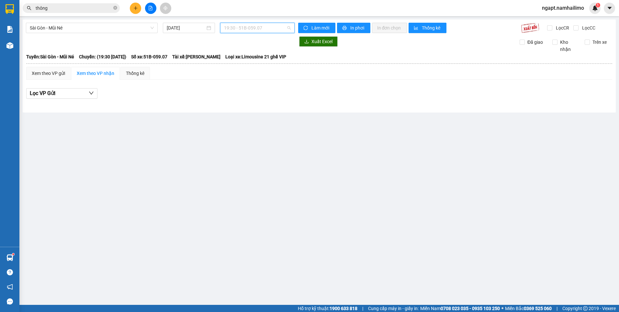
click at [283, 28] on span "19:30 - 51B-059.07" at bounding box center [257, 28] width 67 height 10
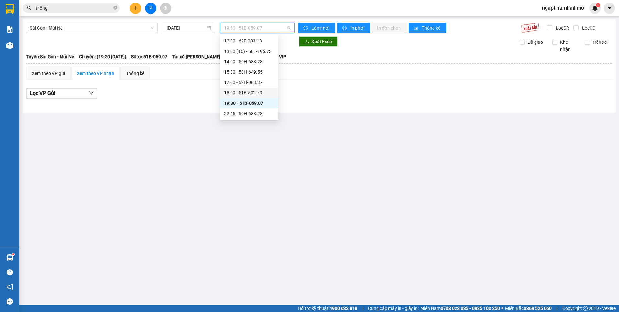
click at [245, 94] on div "18:00 - 51B-502.79" at bounding box center [249, 92] width 51 height 7
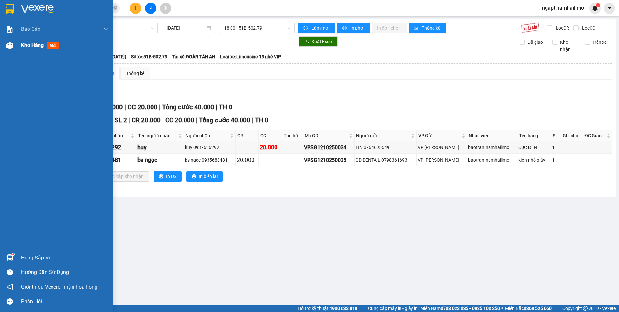
click at [17, 49] on div "Kho hàng mới" at bounding box center [56, 45] width 113 height 16
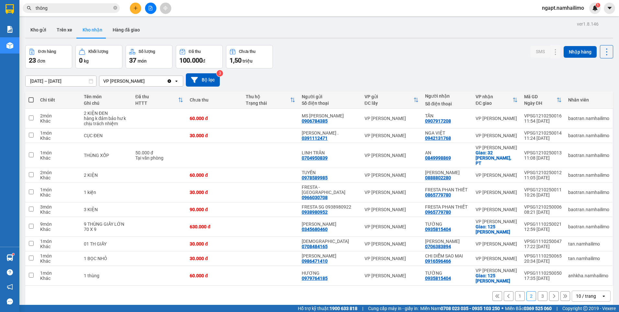
click at [149, 9] on icon "file-add" at bounding box center [150, 8] width 5 height 5
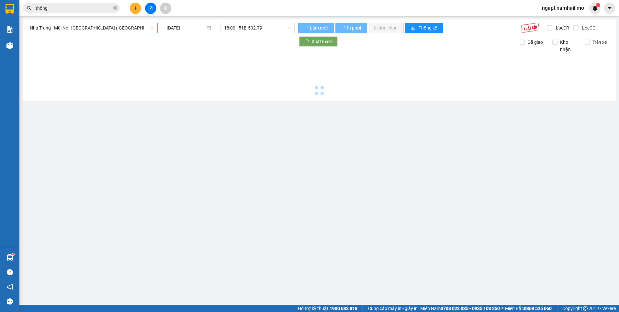
click at [123, 29] on span "Nha Trang - Mũi Né - Sài Gòn (Sáng)" at bounding box center [92, 28] width 124 height 10
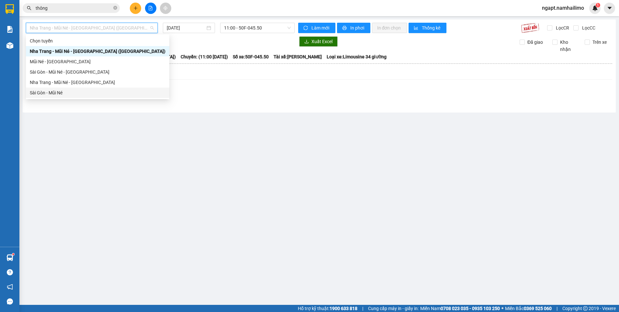
click at [73, 89] on div "Sài Gòn - Mũi Né" at bounding box center [97, 92] width 143 height 10
type input "12/10/2025"
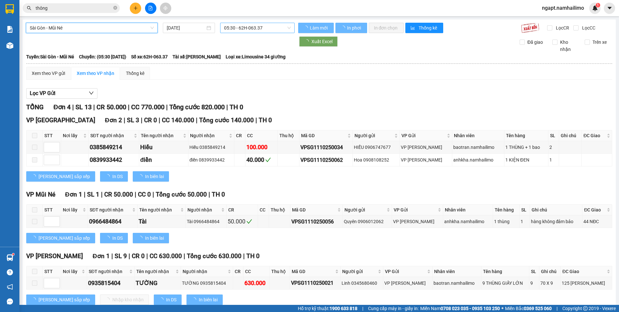
click at [272, 29] on span "05:30 - 62H-063.37" at bounding box center [257, 28] width 67 height 10
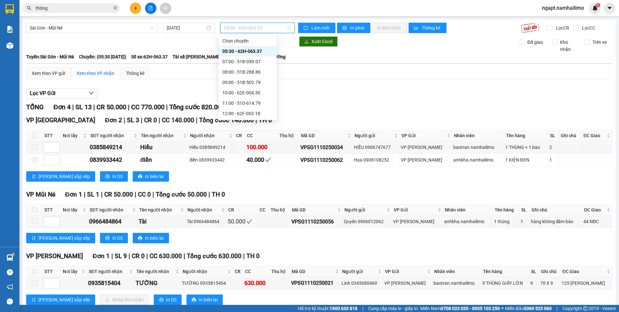
scroll to position [73, 0]
drag, startPoint x: 257, startPoint y: 94, endPoint x: 313, endPoint y: 242, distance: 158.3
click at [256, 93] on div "18:00 - 51B-502.79" at bounding box center [248, 92] width 51 height 7
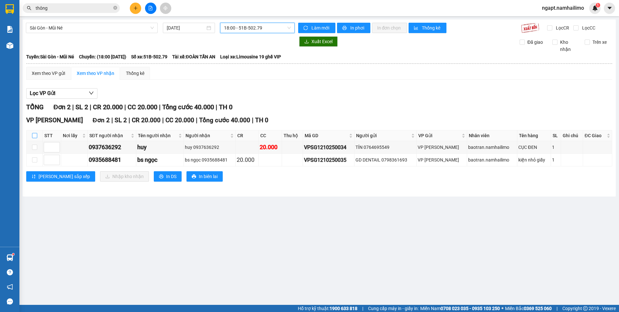
click at [32, 135] on input "checkbox" at bounding box center [34, 135] width 5 height 5
checkbox input "true"
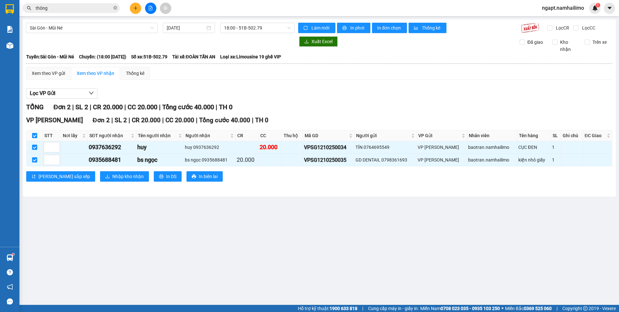
checkbox input "true"
click at [112, 177] on span "Nhập kho nhận" at bounding box center [127, 176] width 31 height 7
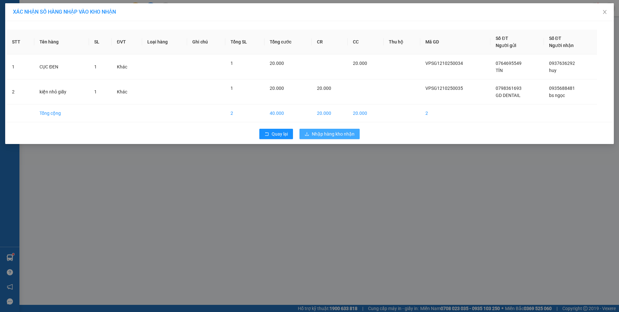
click at [347, 138] on button "Nhập hàng kho nhận" at bounding box center [330, 134] width 60 height 10
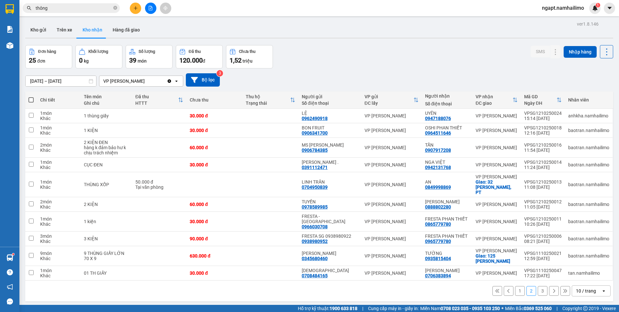
click at [154, 8] on button at bounding box center [150, 8] width 11 height 11
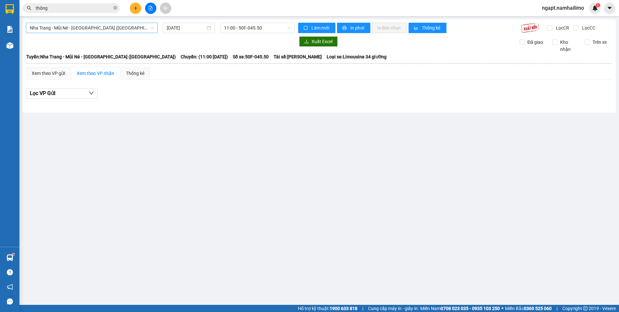
click at [126, 32] on span "Nha Trang - Mũi Né - Sài Gòn (Sáng)" at bounding box center [92, 28] width 124 height 10
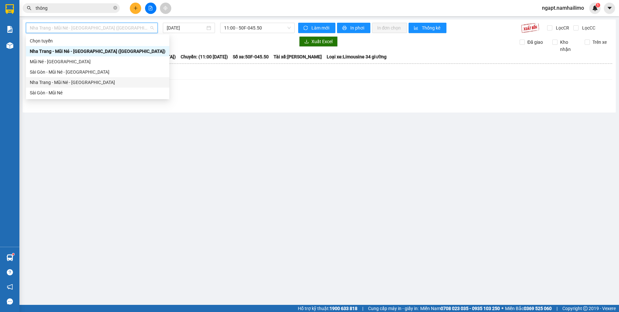
click at [67, 90] on div "Sài Gòn - Mũi Né" at bounding box center [98, 92] width 136 height 7
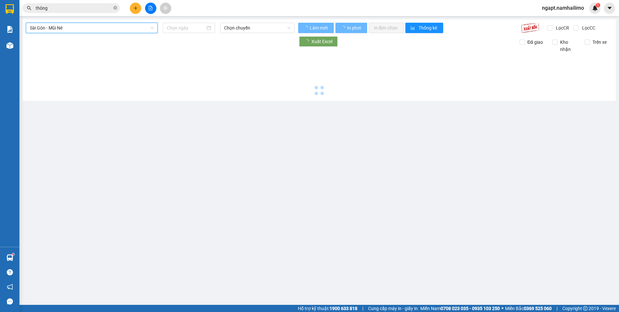
type input "12/10/2025"
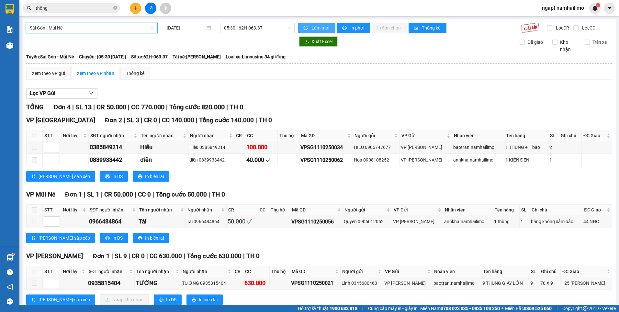
click at [298, 28] on button "Làm mới" at bounding box center [316, 28] width 37 height 10
click at [284, 28] on span "05:30 - 62H-063.37" at bounding box center [257, 28] width 67 height 10
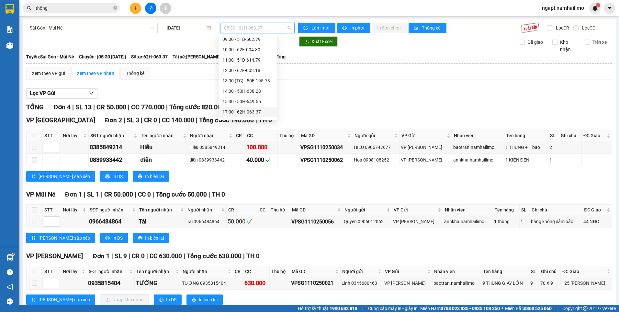
scroll to position [73, 0]
click at [258, 101] on div "19:30 - 51B-059.07" at bounding box center [248, 102] width 51 height 7
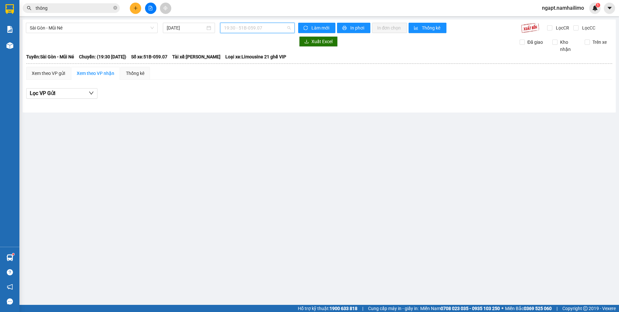
click at [272, 29] on span "19:30 - 51B-059.07" at bounding box center [257, 28] width 67 height 10
click at [279, 29] on span "19:30 - 51B-059.07" at bounding box center [257, 28] width 67 height 10
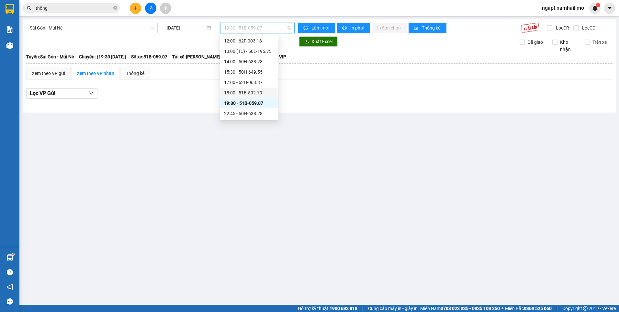
click at [255, 93] on div "18:00 - 51B-502.79" at bounding box center [249, 92] width 51 height 7
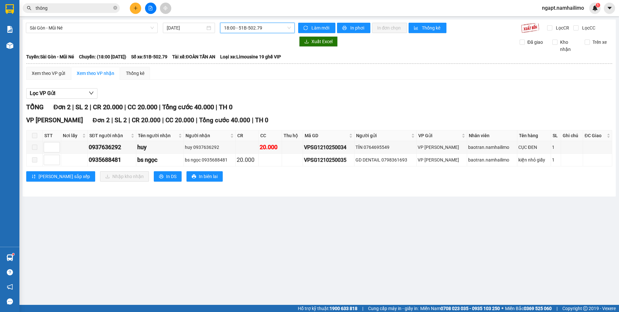
click at [273, 29] on span "18:00 - 51B-502.79" at bounding box center [257, 28] width 67 height 10
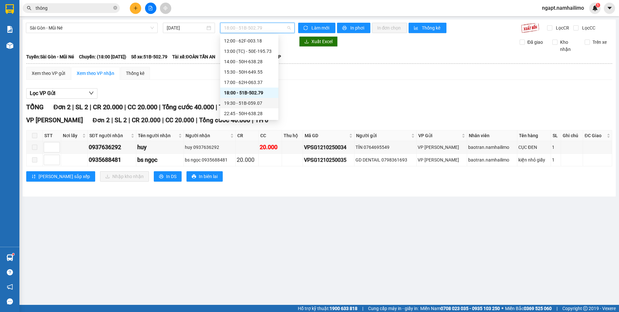
click at [339, 101] on div "Lọc VP Gửi TỔNG Đơn 2 | SL 2 | CR 20.000 | CC 20.000 | Tổng cước 40.000 | TH 0…" at bounding box center [319, 137] width 586 height 105
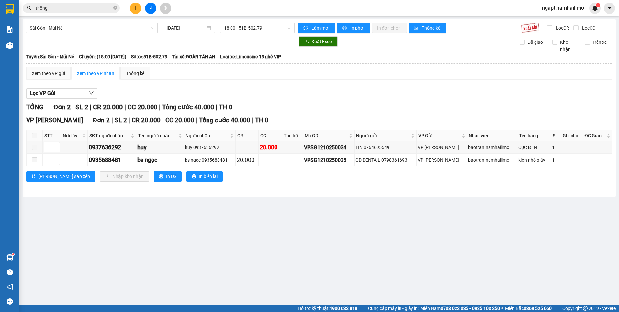
click at [307, 228] on main "Sài Gòn - Mũi Né 12/10/2025 18:00 - 51B-502.79 Làm mới In phơi In đơn chọn Thốn…" at bounding box center [309, 152] width 619 height 304
click at [308, 7] on div "Kết quả tìm kiếm ( 208 ) Bộ lọc Mã ĐH Trạng thái Món hàng Tổng cước Chưa cước N…" at bounding box center [309, 8] width 619 height 16
click at [276, 6] on div "Kết quả tìm kiếm ( 208 ) Bộ lọc Mã ĐH Trạng thái Món hàng Tổng cước Chưa cước N…" at bounding box center [309, 8] width 619 height 16
click at [576, 9] on span "ngapt.namhailimo" at bounding box center [563, 8] width 52 height 8
click at [565, 18] on span "Đăng xuất" at bounding box center [566, 20] width 39 height 7
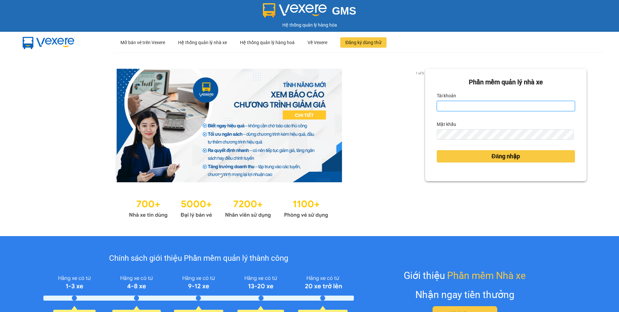
click at [451, 109] on input "Tài khoản" at bounding box center [506, 106] width 138 height 10
type input "ngapt.namhailimo"
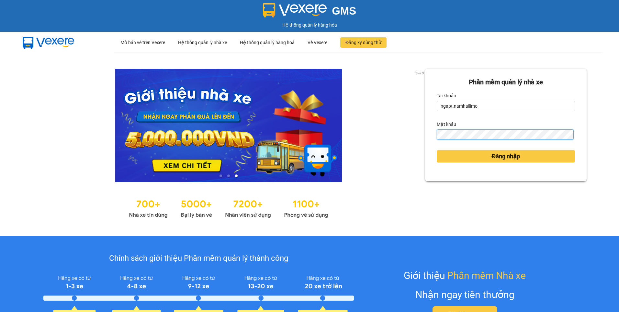
click at [437, 150] on button "Đăng nhập" at bounding box center [506, 156] width 138 height 12
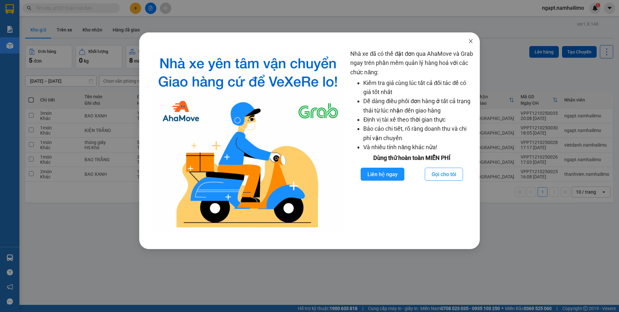
click at [469, 42] on icon "close" at bounding box center [470, 41] width 5 height 5
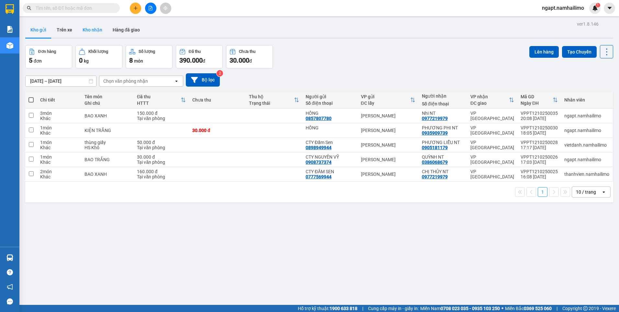
click at [88, 30] on button "Kho nhận" at bounding box center [92, 30] width 30 height 16
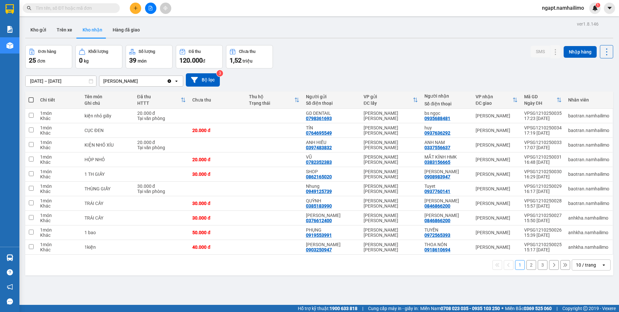
click at [578, 8] on span "ngapt.namhailimo" at bounding box center [563, 8] width 52 height 8
click at [561, 22] on span "Đăng xuất" at bounding box center [566, 20] width 39 height 7
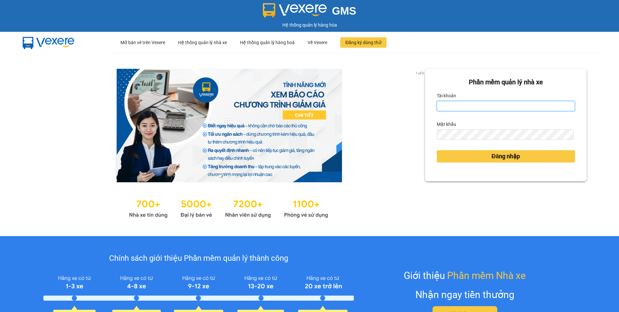
click at [456, 107] on input "Tài khoản" at bounding box center [506, 106] width 138 height 10
type input "ngapt.namhailimo"
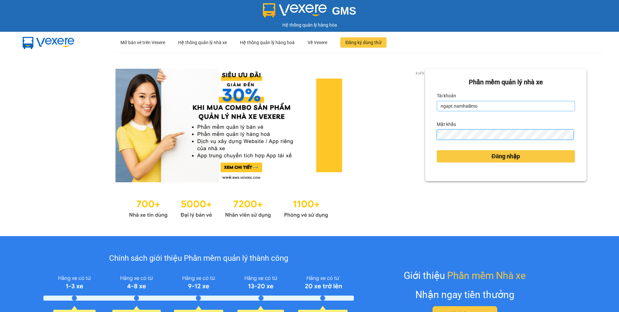
click at [437, 150] on button "Đăng nhập" at bounding box center [506, 156] width 138 height 12
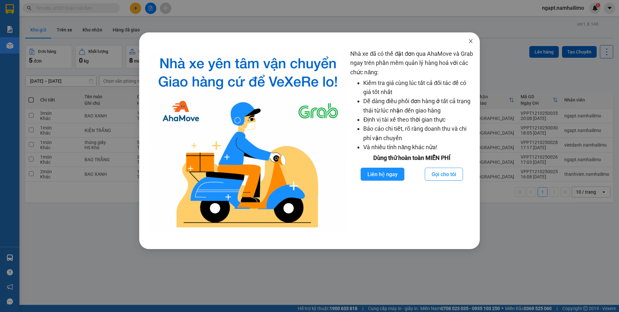
click at [470, 40] on icon "close" at bounding box center [471, 41] width 4 height 4
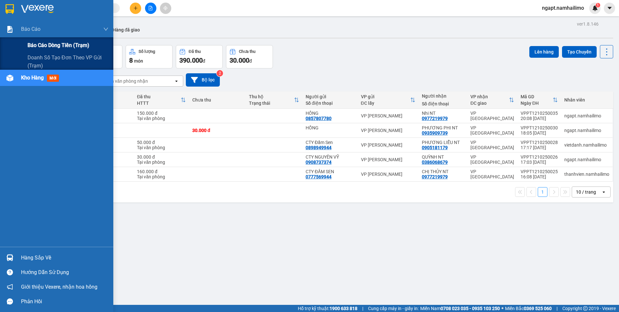
click at [37, 42] on span "Báo cáo dòng tiền (trạm)" at bounding box center [59, 45] width 62 height 8
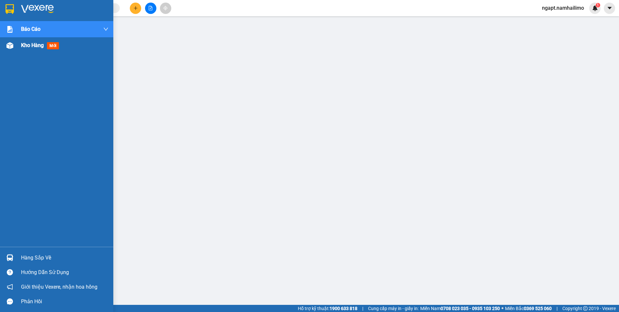
click at [31, 47] on span "Kho hàng" at bounding box center [32, 45] width 23 height 6
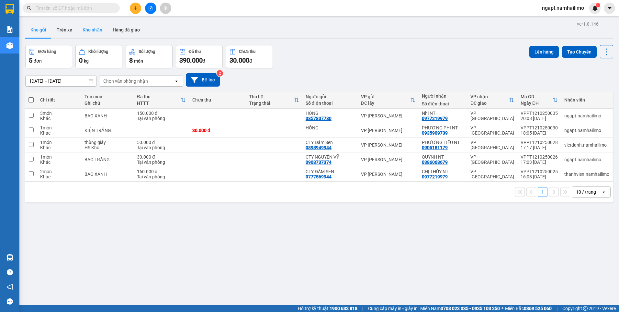
click at [102, 28] on button "Kho nhận" at bounding box center [92, 30] width 30 height 16
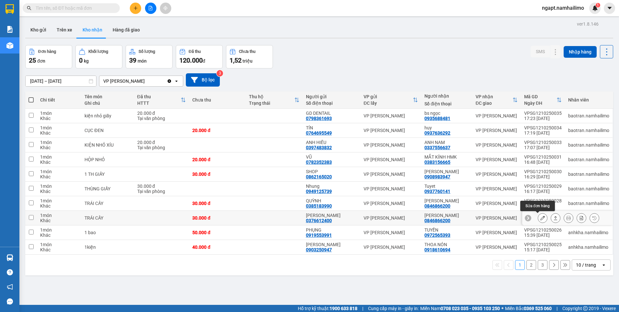
click at [541, 218] on icon at bounding box center [543, 217] width 5 height 5
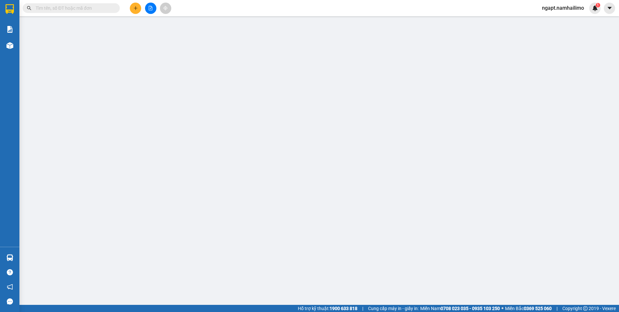
type input "0376612400"
type input "[PERSON_NAME]"
type input "0846866200"
type input "[PERSON_NAME]"
type input "30.000"
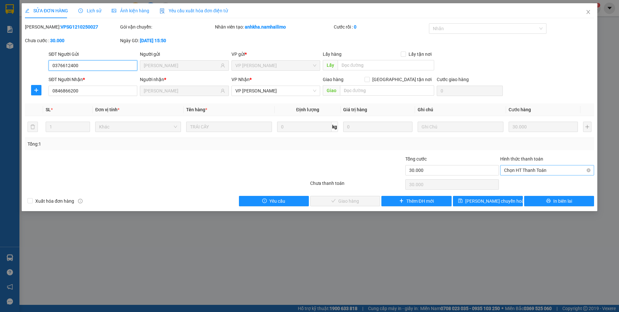
click at [551, 170] on span "Chọn HT Thanh Toán" at bounding box center [547, 170] width 86 height 10
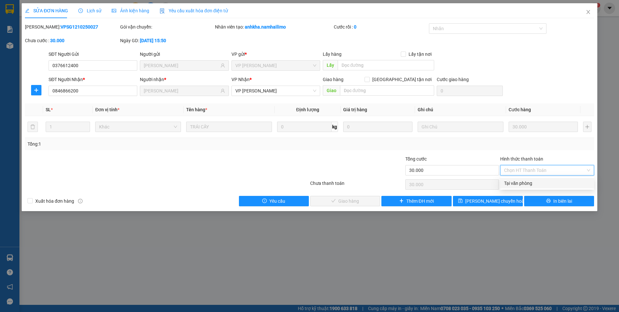
click at [541, 183] on div "Tại văn phòng" at bounding box center [547, 182] width 86 height 7
type input "0"
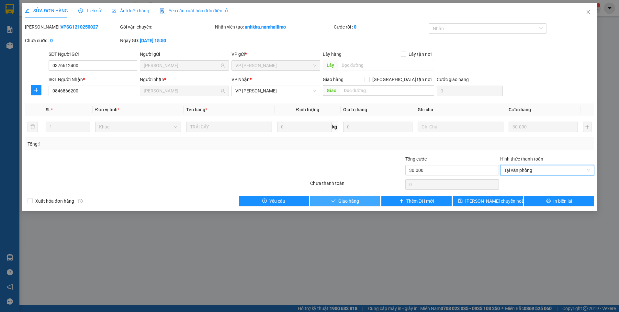
click at [364, 200] on button "Giao hàng" at bounding box center [345, 201] width 70 height 10
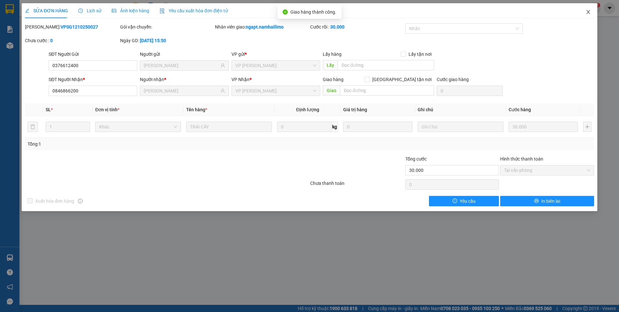
click at [587, 13] on icon "close" at bounding box center [588, 11] width 5 height 5
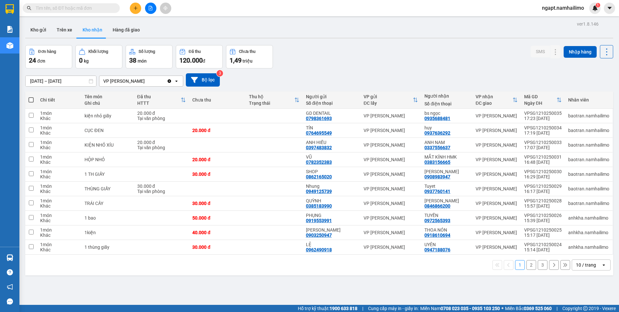
click at [152, 8] on icon "file-add" at bounding box center [150, 8] width 5 height 5
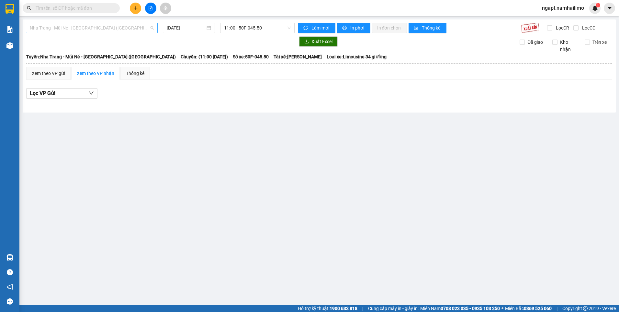
click at [130, 28] on span "Nha Trang - Mũi Né - [GEOGRAPHIC_DATA] ([GEOGRAPHIC_DATA])" at bounding box center [92, 28] width 124 height 10
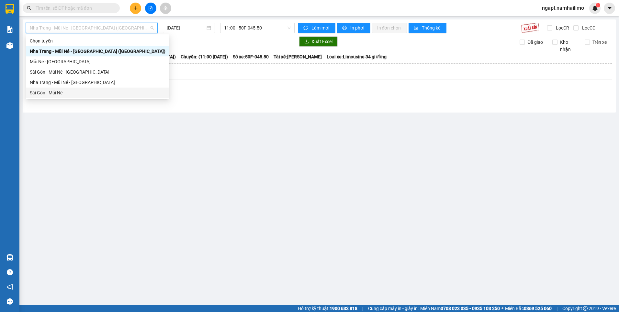
click at [60, 92] on div "Sài Gòn - Mũi Né" at bounding box center [98, 92] width 136 height 7
type input "[DATE]"
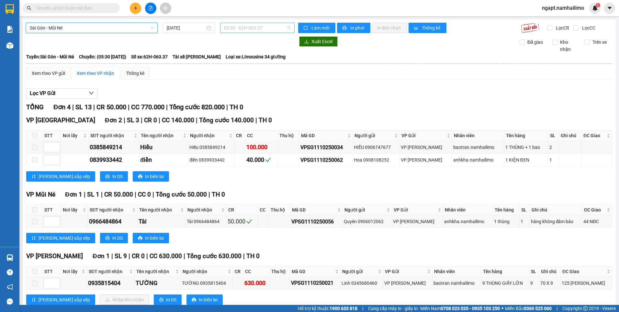
click at [254, 28] on span "05:30 - 62H-063.37" at bounding box center [257, 28] width 67 height 10
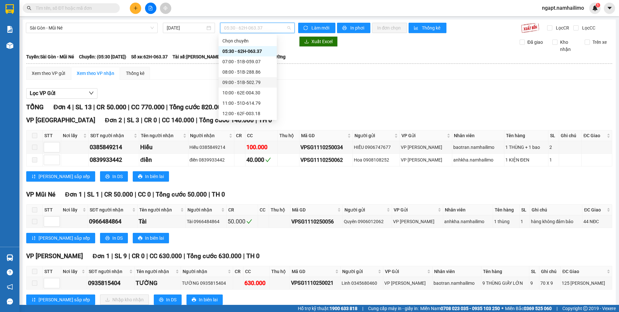
scroll to position [73, 0]
click at [245, 101] on div "19:30 - 51B-059.07" at bounding box center [248, 102] width 51 height 7
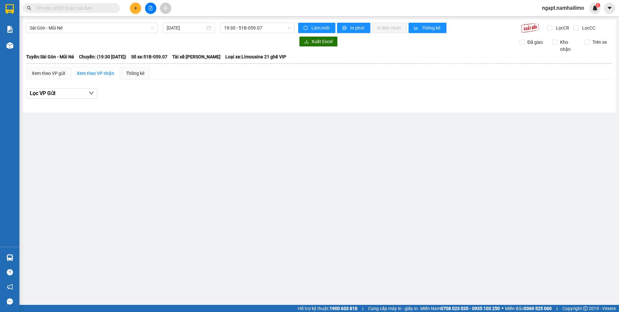
click at [553, 6] on span "ngapt.namhailimo" at bounding box center [563, 8] width 52 height 8
click at [554, 23] on span "Đăng xuất" at bounding box center [566, 20] width 39 height 7
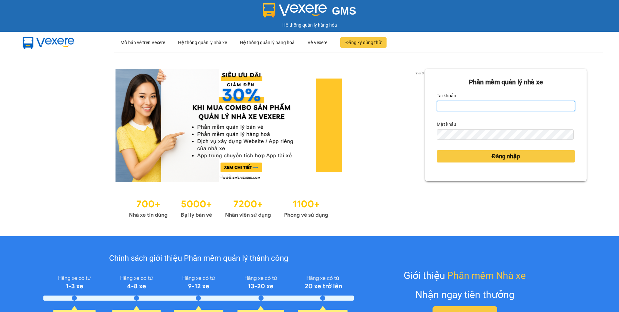
click at [467, 109] on input "Tài khoản" at bounding box center [506, 106] width 138 height 10
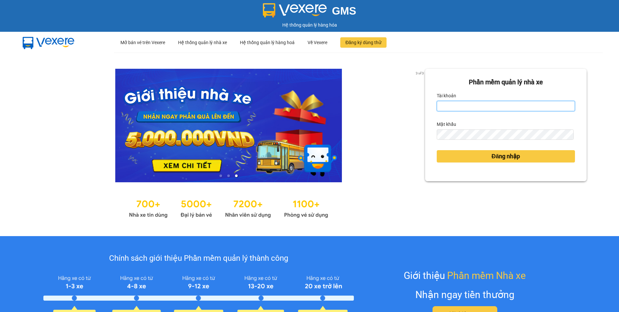
type input "ngapt.namhailimo"
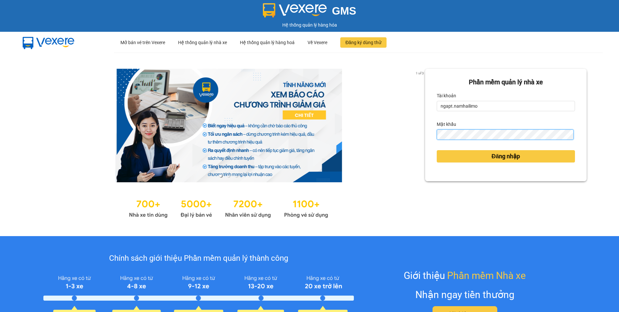
click at [437, 150] on button "Đăng nhập" at bounding box center [506, 156] width 138 height 12
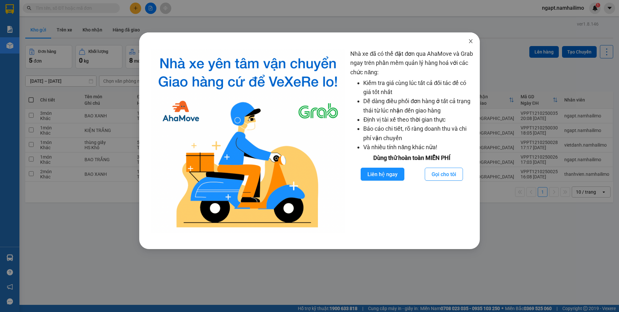
click at [470, 43] on icon "close" at bounding box center [470, 41] width 5 height 5
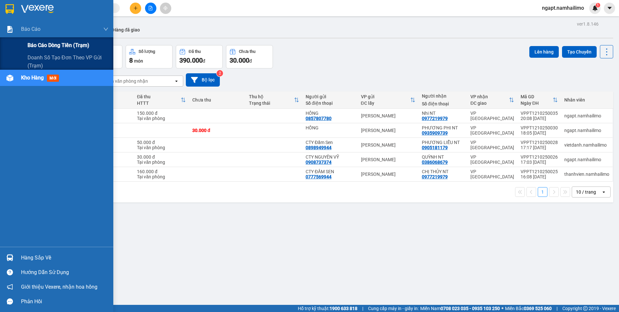
click at [36, 43] on span "Báo cáo dòng tiền (trạm)" at bounding box center [59, 45] width 62 height 8
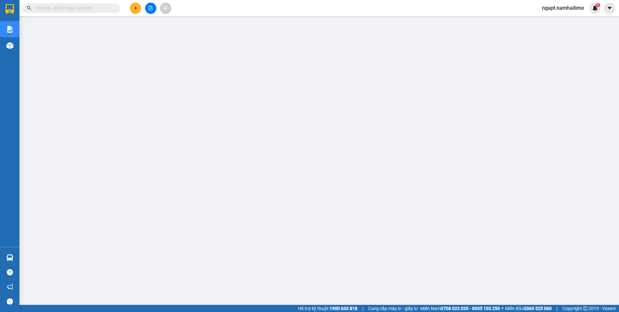
click at [566, 6] on span "ngapt.namhailimo" at bounding box center [563, 8] width 52 height 8
click at [554, 19] on span "Đăng xuất" at bounding box center [566, 20] width 39 height 7
